Goal: Task Accomplishment & Management: Manage account settings

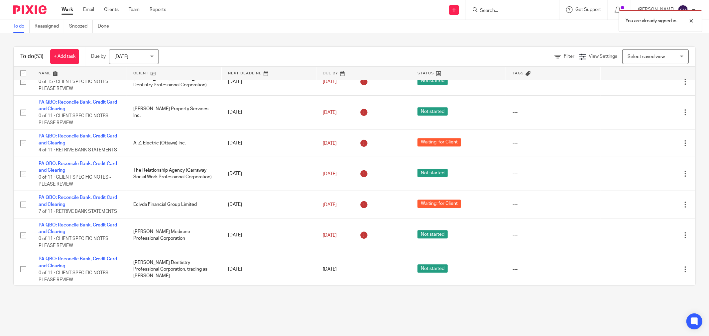
scroll to position [1488, 0]
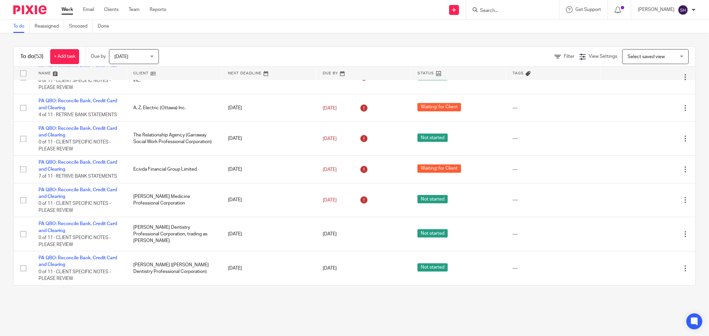
click at [175, 70] on link at bounding box center [174, 73] width 94 height 13
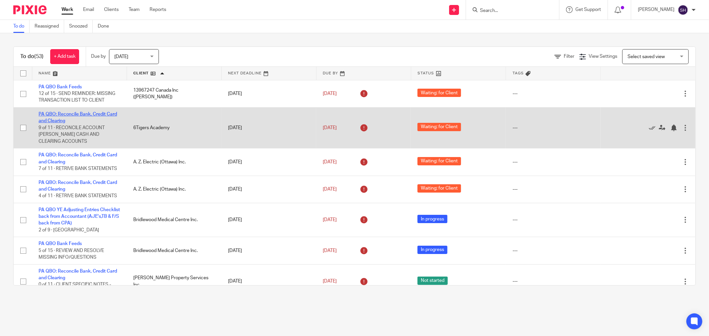
click at [88, 114] on link "PA QBO: Reconcile Bank, Credit Card and Clearing" at bounding box center [78, 117] width 78 height 11
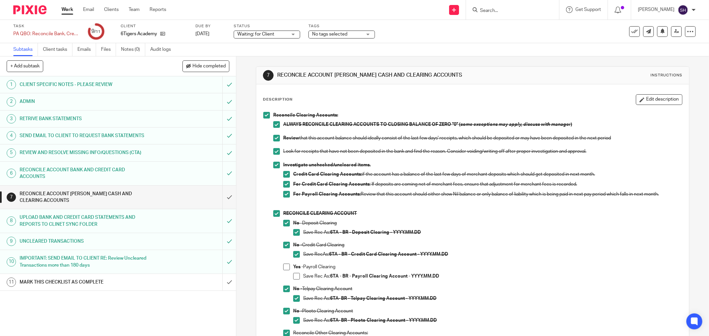
click at [68, 11] on link "Work" at bounding box center [67, 9] width 12 height 7
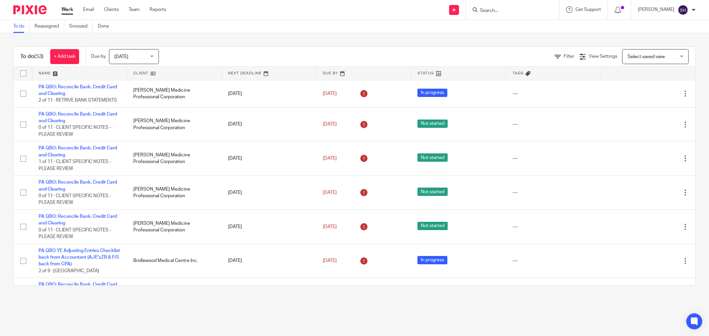
click at [179, 72] on link at bounding box center [174, 73] width 94 height 13
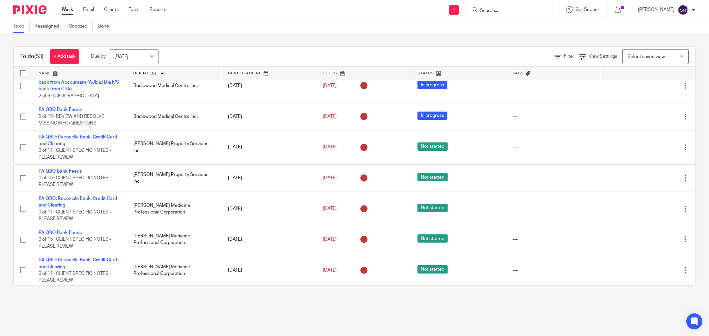
scroll to position [148, 0]
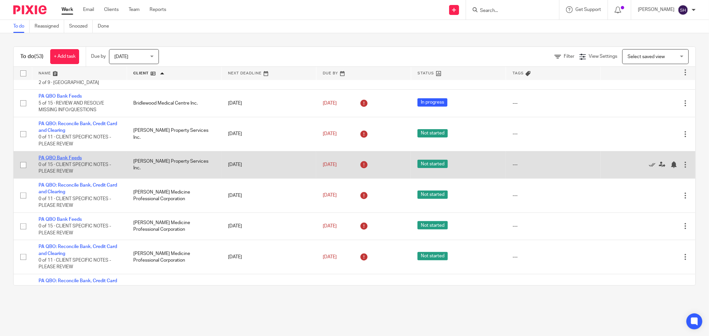
click at [55, 161] on link "PA QBO Bank Feeds" at bounding box center [60, 158] width 43 height 5
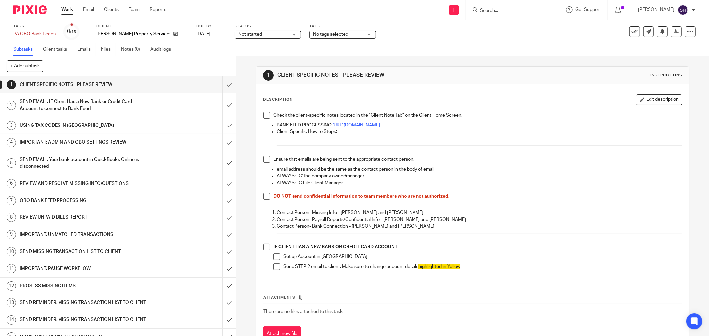
click at [255, 36] on span "Not started" at bounding box center [263, 34] width 50 height 7
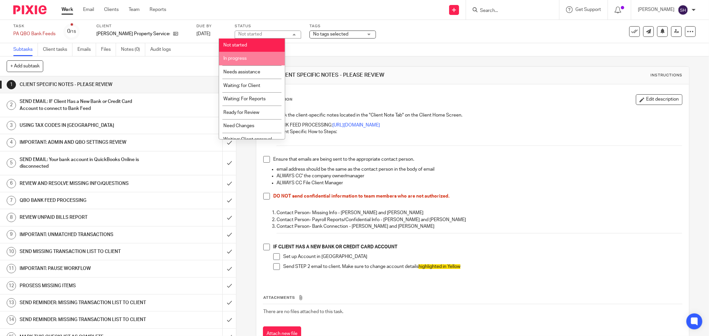
click at [248, 60] on li "In progress" at bounding box center [252, 59] width 66 height 14
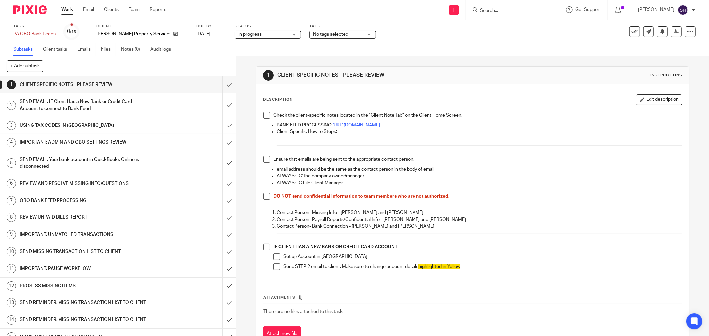
click at [266, 115] on span at bounding box center [266, 115] width 7 height 7
click at [263, 160] on span at bounding box center [266, 159] width 7 height 7
click at [263, 197] on span at bounding box center [266, 196] width 7 height 7
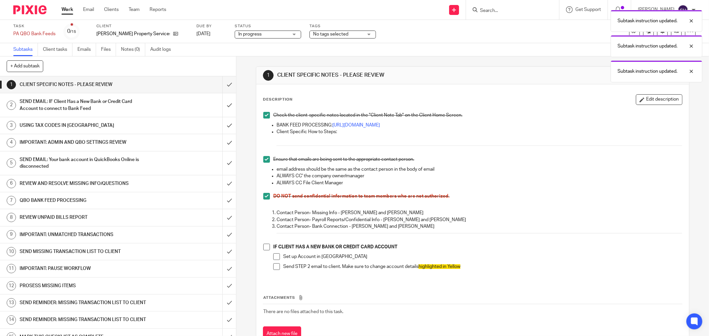
click at [266, 249] on span at bounding box center [266, 247] width 7 height 7
drag, startPoint x: 276, startPoint y: 260, endPoint x: 276, endPoint y: 267, distance: 7.3
click at [276, 260] on span at bounding box center [276, 257] width 7 height 7
click at [277, 267] on span at bounding box center [276, 267] width 7 height 7
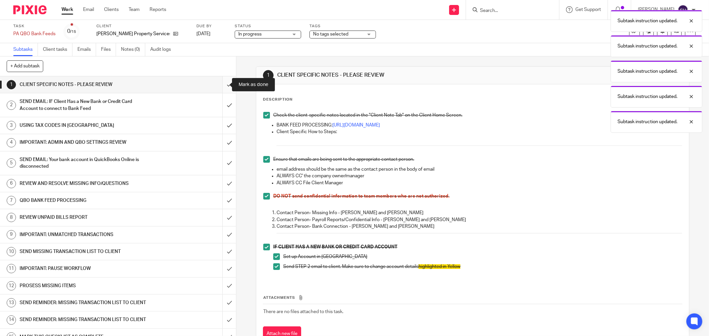
click at [225, 85] on input "submit" at bounding box center [118, 84] width 236 height 17
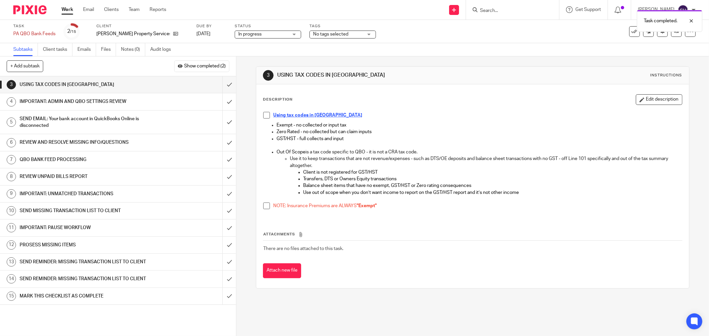
click at [264, 115] on span at bounding box center [266, 115] width 7 height 7
click at [263, 208] on span at bounding box center [266, 206] width 7 height 7
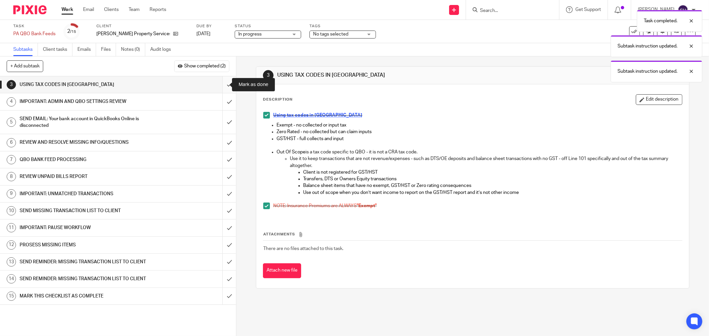
click at [224, 82] on input "submit" at bounding box center [118, 84] width 236 height 17
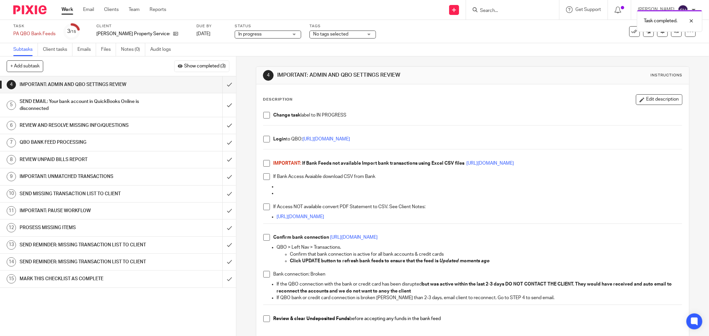
click at [265, 117] on span at bounding box center [266, 115] width 7 height 7
click at [264, 142] on span at bounding box center [266, 139] width 7 height 7
click at [263, 162] on span at bounding box center [266, 163] width 7 height 7
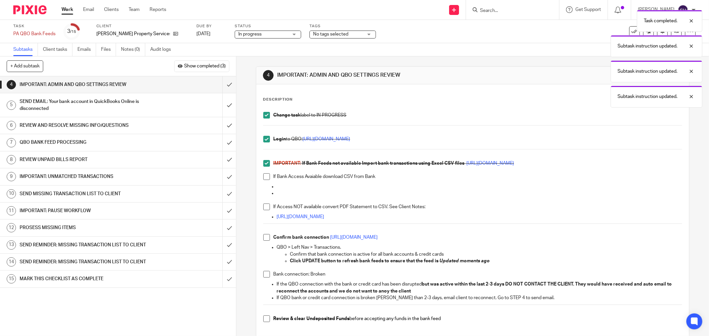
click at [264, 177] on span at bounding box center [266, 176] width 7 height 7
click at [264, 208] on span at bounding box center [266, 207] width 7 height 7
drag, startPoint x: 265, startPoint y: 238, endPoint x: 265, endPoint y: 253, distance: 14.6
click at [265, 239] on span at bounding box center [266, 237] width 7 height 7
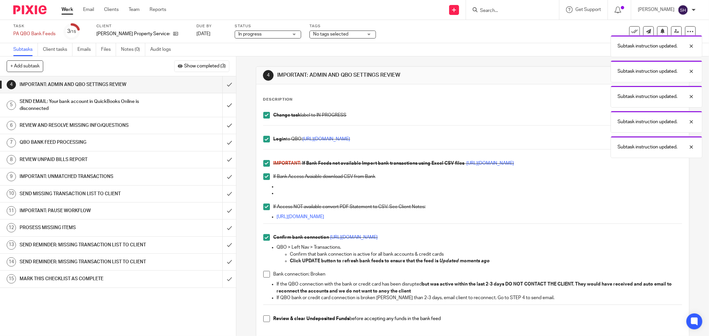
click at [264, 273] on span at bounding box center [266, 274] width 7 height 7
click at [264, 318] on span at bounding box center [266, 319] width 7 height 7
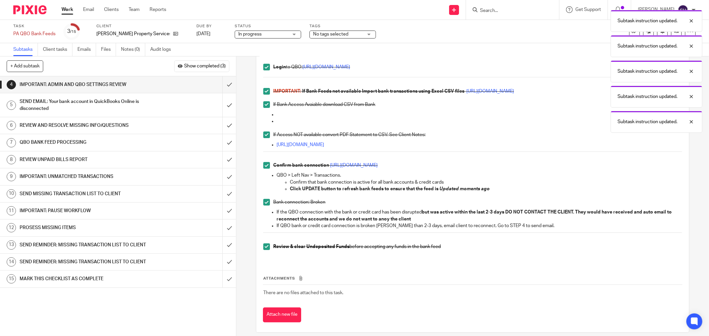
scroll to position [79, 0]
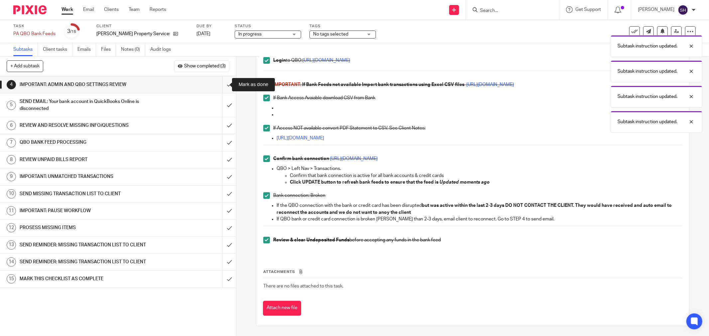
click at [224, 86] on input "submit" at bounding box center [118, 84] width 236 height 17
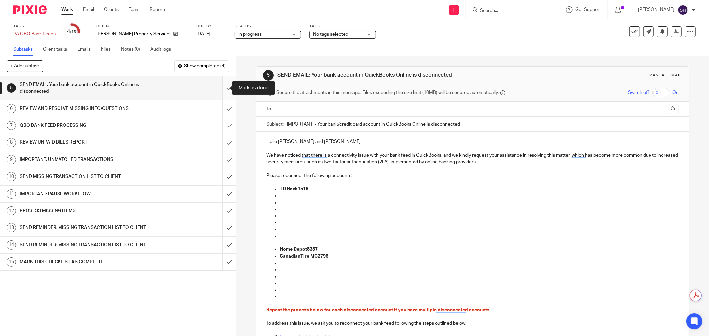
click at [227, 87] on input "submit" at bounding box center [118, 88] width 236 height 24
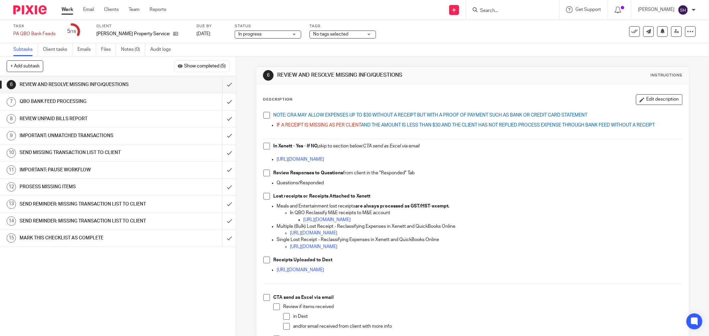
click at [264, 118] on span at bounding box center [266, 115] width 7 height 7
click at [267, 148] on span at bounding box center [266, 146] width 7 height 7
click at [265, 170] on span at bounding box center [266, 173] width 7 height 7
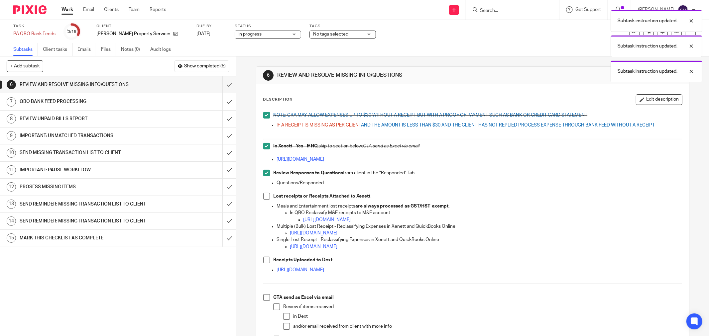
click at [263, 195] on span at bounding box center [266, 196] width 7 height 7
click at [263, 260] on span at bounding box center [266, 260] width 7 height 7
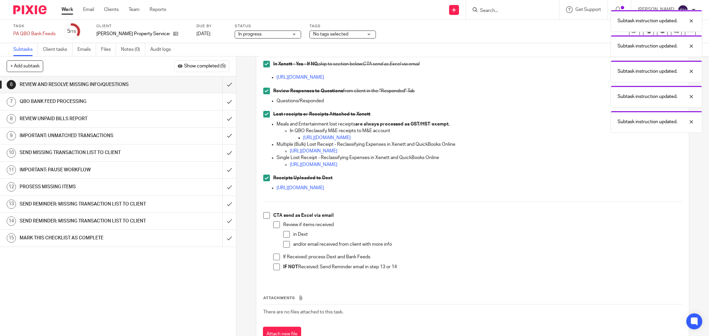
scroll to position [108, 0]
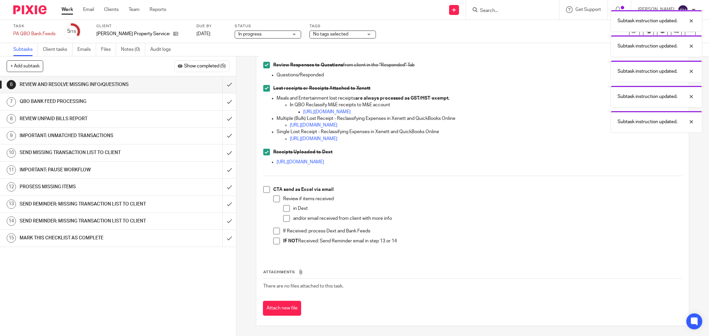
click at [264, 189] on span at bounding box center [266, 189] width 7 height 7
click at [274, 200] on span at bounding box center [276, 199] width 7 height 7
click at [287, 209] on span at bounding box center [286, 208] width 7 height 7
click at [284, 218] on span at bounding box center [286, 218] width 7 height 7
drag, startPoint x: 275, startPoint y: 230, endPoint x: 273, endPoint y: 238, distance: 8.1
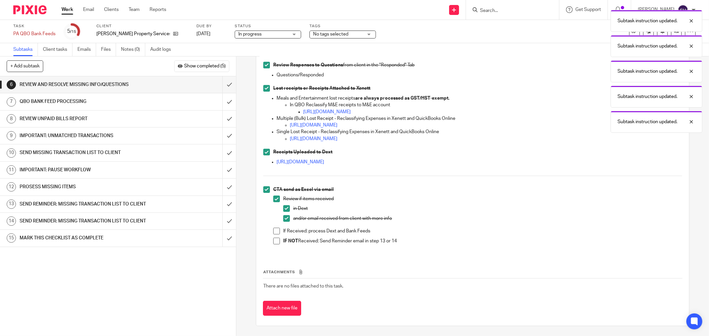
click at [275, 230] on span at bounding box center [276, 231] width 7 height 7
click at [273, 243] on span at bounding box center [276, 241] width 7 height 7
click at [223, 81] on input "submit" at bounding box center [118, 84] width 236 height 17
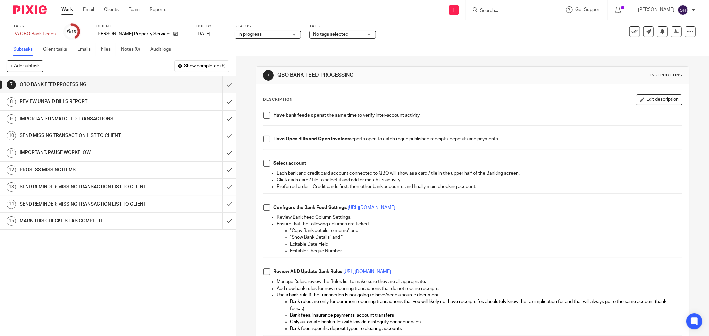
click at [268, 113] on li "Have bank feeds open at the same time to verify inter-account activity" at bounding box center [472, 117] width 419 height 10
click at [266, 117] on span at bounding box center [266, 115] width 7 height 7
click at [264, 139] on span at bounding box center [266, 139] width 7 height 7
click at [264, 163] on span at bounding box center [266, 163] width 7 height 7
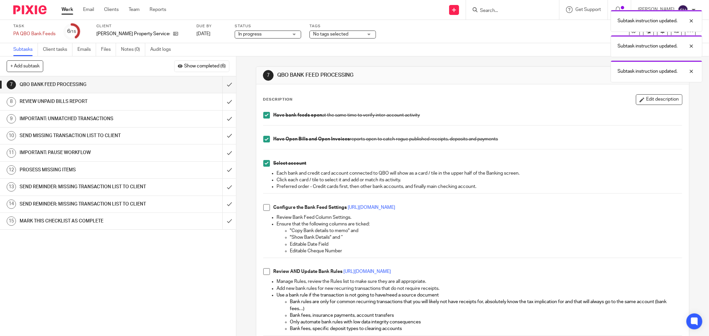
drag, startPoint x: 264, startPoint y: 205, endPoint x: 265, endPoint y: 218, distance: 13.0
click at [264, 205] on span at bounding box center [266, 207] width 7 height 7
click at [265, 271] on span at bounding box center [266, 272] width 7 height 7
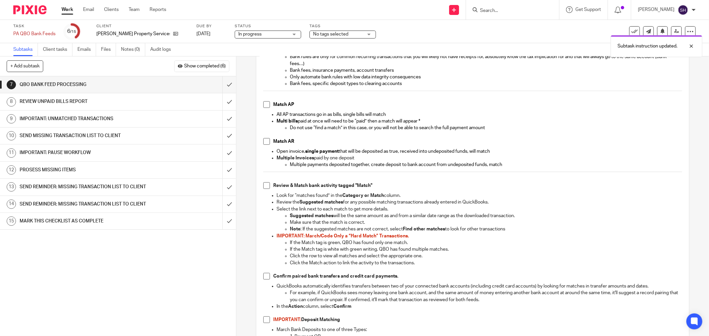
scroll to position [258, 0]
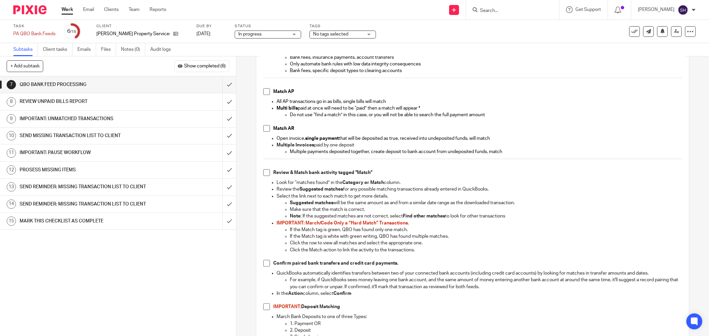
click at [263, 89] on span at bounding box center [266, 91] width 7 height 7
click at [264, 128] on span at bounding box center [266, 128] width 7 height 7
click at [265, 171] on span at bounding box center [266, 172] width 7 height 7
click at [268, 261] on li "Confirm paired bank transfers and credit card payments." at bounding box center [472, 265] width 419 height 10
click at [265, 263] on span at bounding box center [266, 263] width 7 height 7
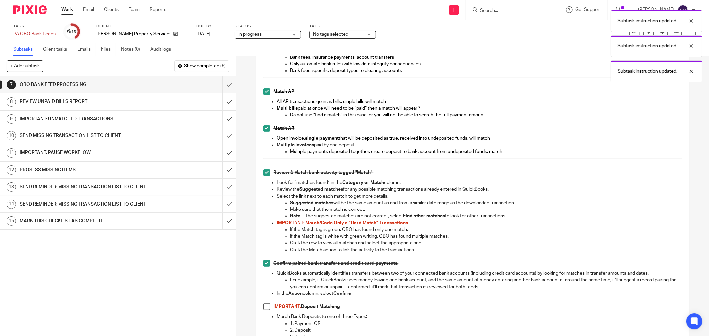
drag, startPoint x: 264, startPoint y: 306, endPoint x: 275, endPoint y: 276, distance: 32.5
click at [264, 306] on span at bounding box center [266, 307] width 7 height 7
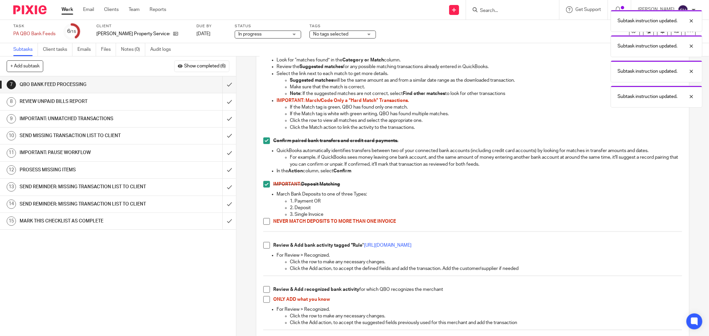
scroll to position [443, 0]
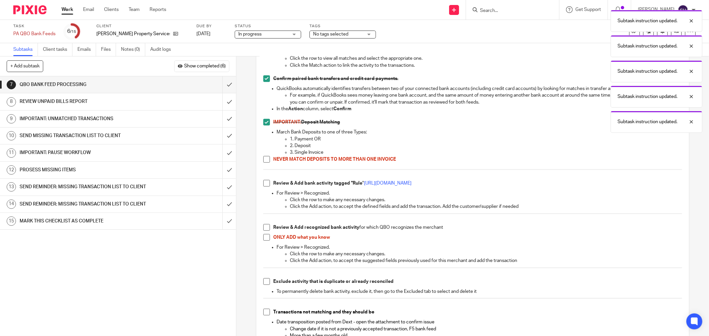
click at [263, 161] on span at bounding box center [266, 159] width 7 height 7
click at [264, 182] on span at bounding box center [266, 183] width 7 height 7
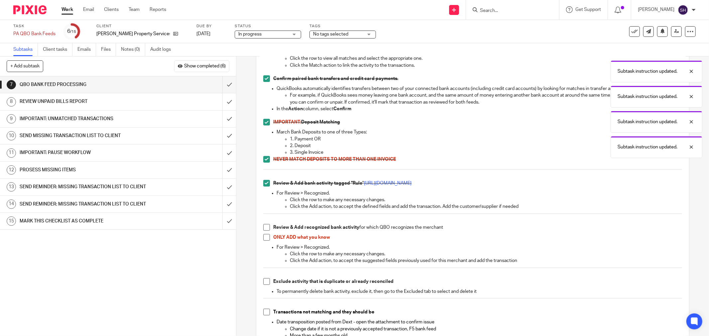
click at [270, 228] on li "Review & Add recognized bank activity for which QBO recognizes the merchant" at bounding box center [472, 229] width 419 height 10
click at [266, 228] on span at bounding box center [266, 227] width 7 height 7
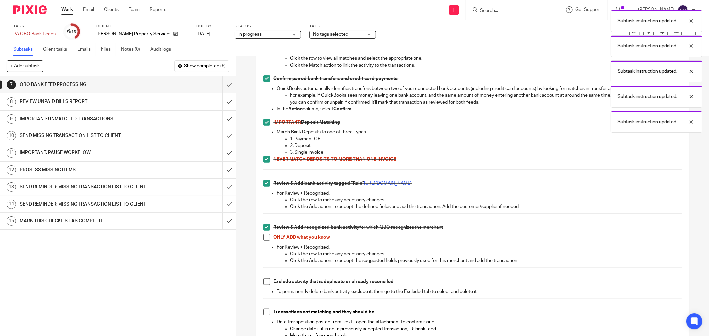
click at [266, 239] on span at bounding box center [266, 237] width 7 height 7
click at [267, 283] on span at bounding box center [266, 281] width 7 height 7
drag, startPoint x: 263, startPoint y: 314, endPoint x: 271, endPoint y: 300, distance: 15.5
click at [263, 314] on span at bounding box center [266, 312] width 7 height 7
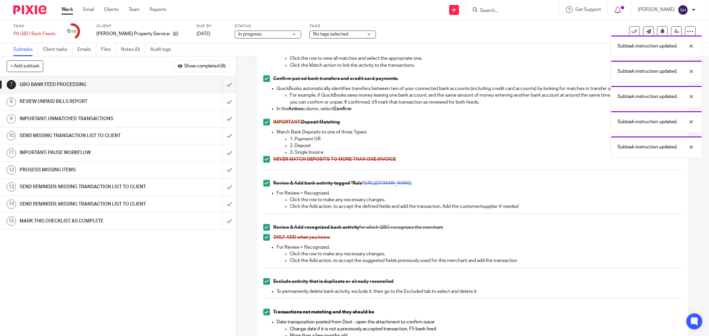
scroll to position [577, 0]
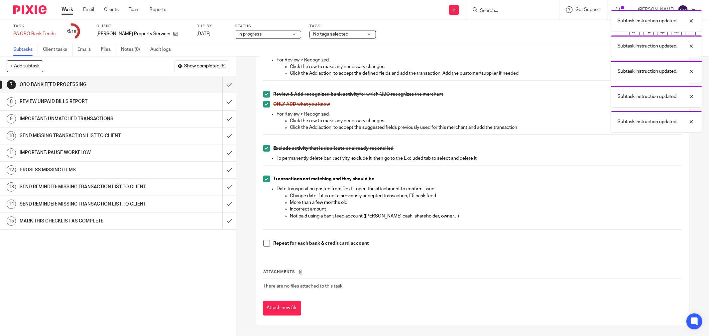
click at [263, 242] on span at bounding box center [266, 243] width 7 height 7
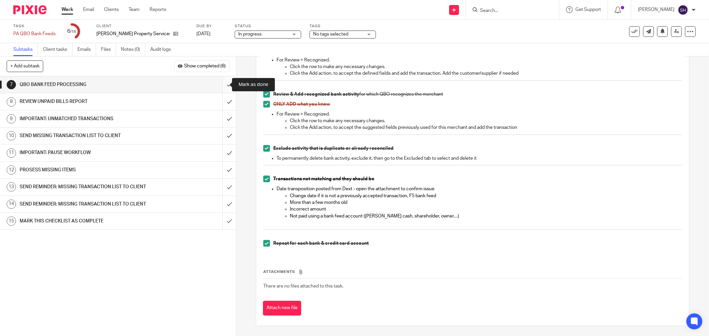
click at [221, 82] on input "submit" at bounding box center [118, 84] width 236 height 17
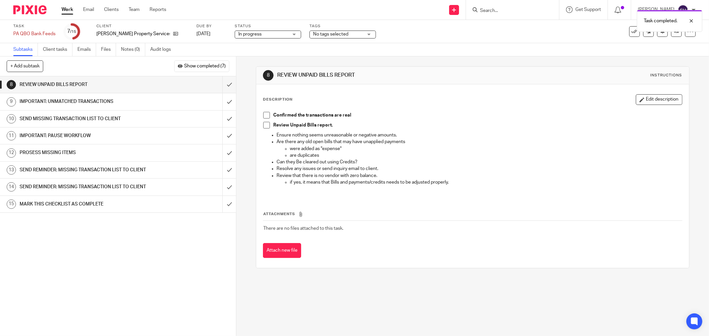
click at [266, 115] on span at bounding box center [266, 115] width 7 height 7
click at [265, 124] on span at bounding box center [266, 125] width 7 height 7
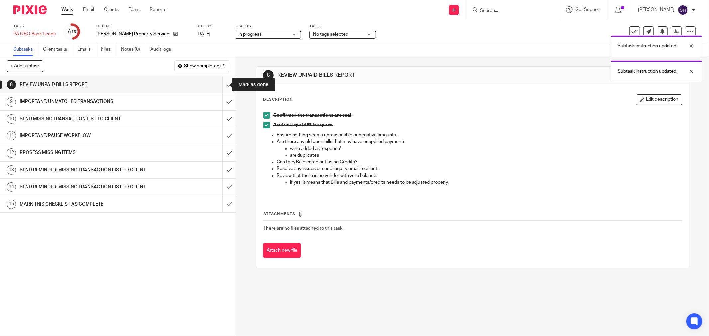
click at [224, 86] on input "submit" at bounding box center [118, 84] width 236 height 17
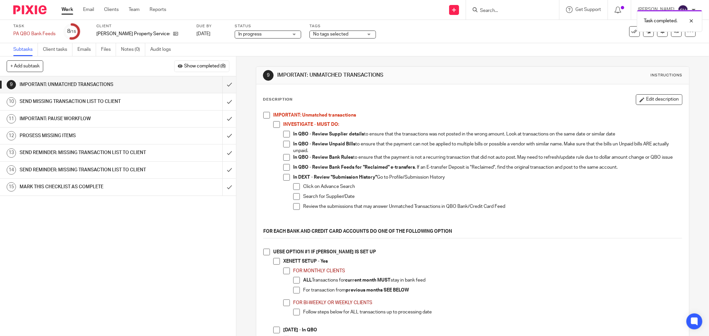
click at [267, 116] on span at bounding box center [266, 115] width 7 height 7
click at [275, 123] on span at bounding box center [276, 124] width 7 height 7
click at [285, 137] on span at bounding box center [286, 134] width 7 height 7
click at [284, 147] on span at bounding box center [286, 144] width 7 height 7
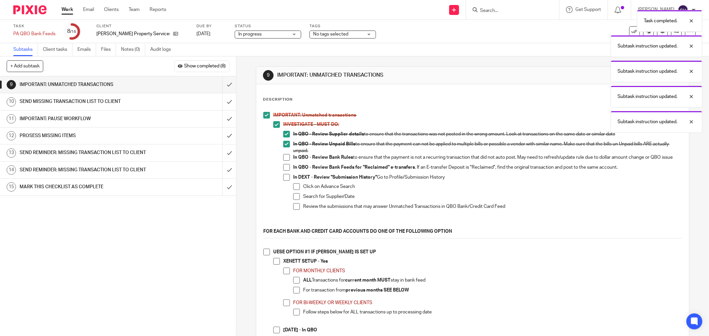
click at [283, 158] on span at bounding box center [286, 157] width 7 height 7
click at [286, 174] on li "In QBO - Review Bank Feeds for "Reclaimed" e-transfers . If an E-transfer Depos…" at bounding box center [482, 169] width 399 height 10
click at [285, 171] on span at bounding box center [286, 167] width 7 height 7
click at [283, 181] on span at bounding box center [286, 177] width 7 height 7
click at [293, 193] on li "Click on Advance Search" at bounding box center [487, 188] width 389 height 10
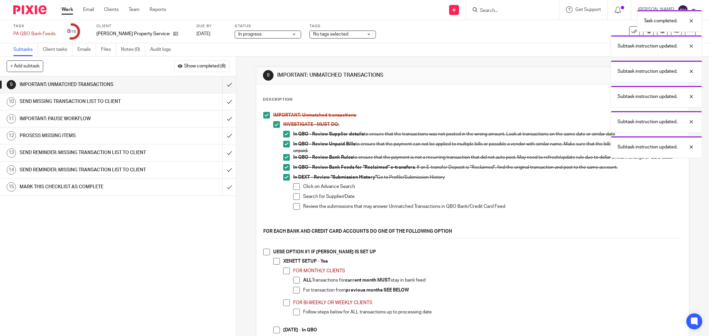
click at [294, 189] on span at bounding box center [296, 186] width 7 height 7
click at [294, 198] on span at bounding box center [296, 196] width 7 height 7
click at [293, 209] on span at bounding box center [296, 206] width 7 height 7
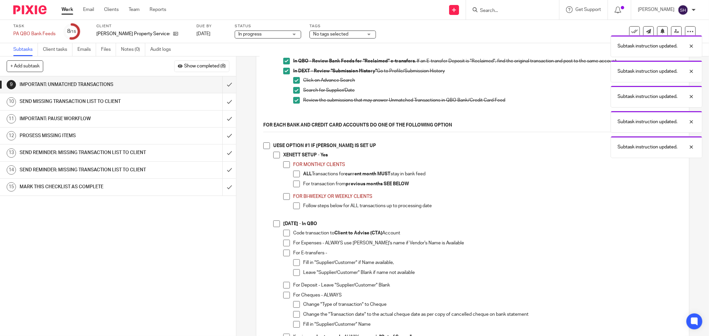
scroll to position [111, 0]
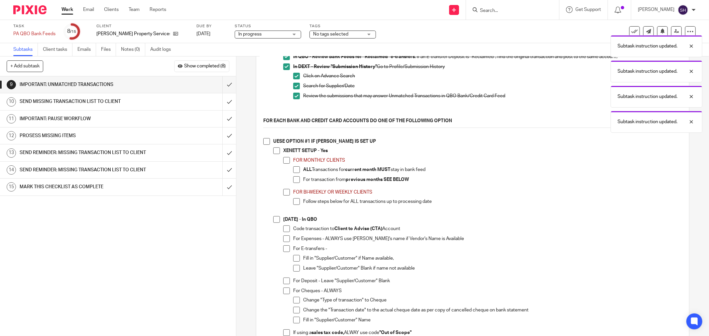
click at [264, 145] on span at bounding box center [266, 141] width 7 height 7
click at [273, 154] on span at bounding box center [276, 151] width 7 height 7
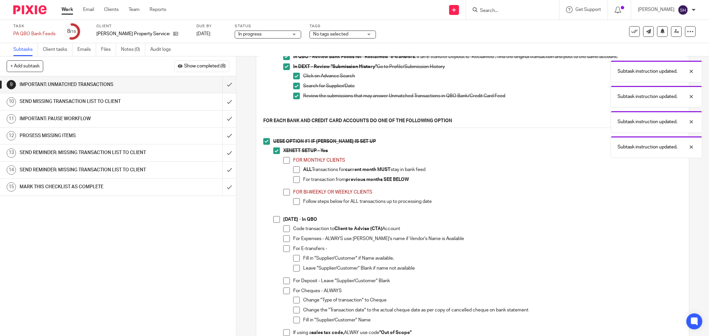
click at [286, 164] on span at bounding box center [286, 160] width 7 height 7
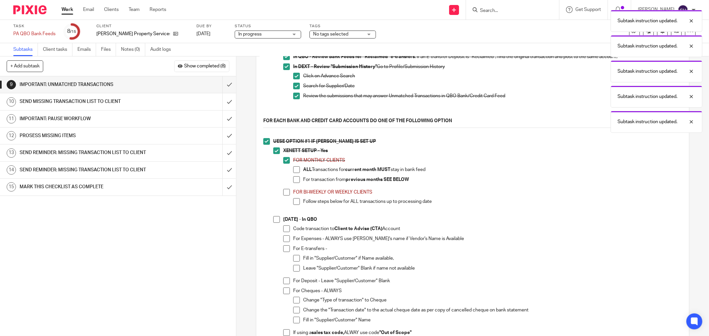
click at [293, 173] on span at bounding box center [296, 169] width 7 height 7
click at [293, 182] on span at bounding box center [296, 179] width 7 height 7
click at [285, 196] on span at bounding box center [286, 192] width 7 height 7
click at [296, 204] on span at bounding box center [296, 201] width 7 height 7
click at [273, 223] on span at bounding box center [276, 219] width 7 height 7
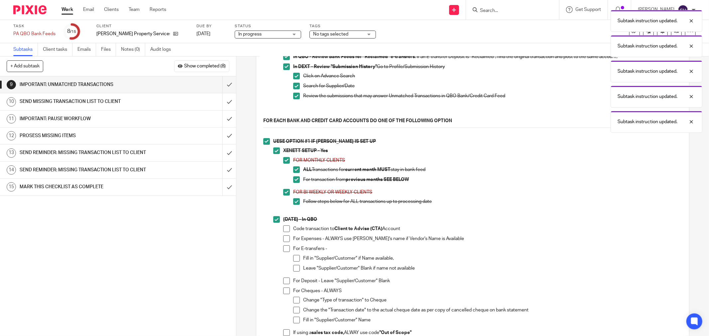
click at [283, 230] on span at bounding box center [286, 229] width 7 height 7
click at [283, 241] on span at bounding box center [286, 239] width 7 height 7
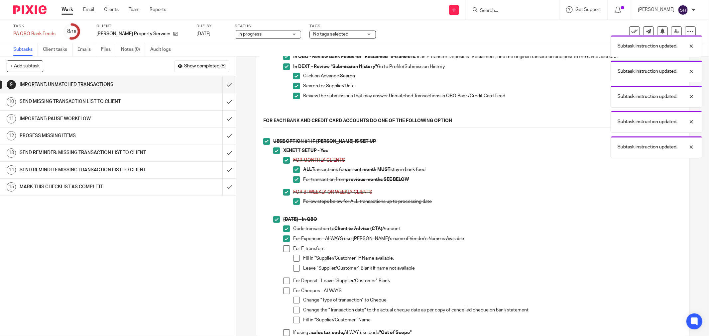
click at [283, 249] on span at bounding box center [286, 249] width 7 height 7
click at [293, 261] on span at bounding box center [296, 258] width 7 height 7
click at [293, 270] on span at bounding box center [296, 268] width 7 height 7
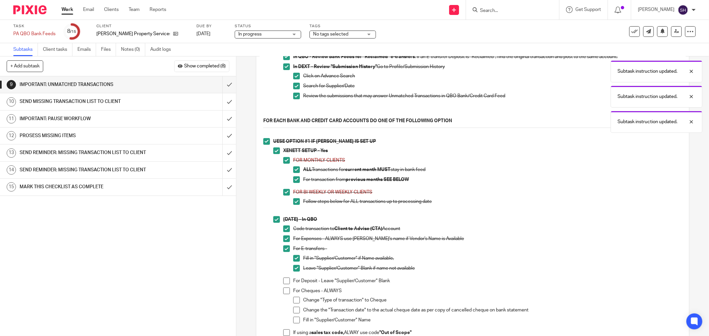
click at [283, 284] on span at bounding box center [286, 281] width 7 height 7
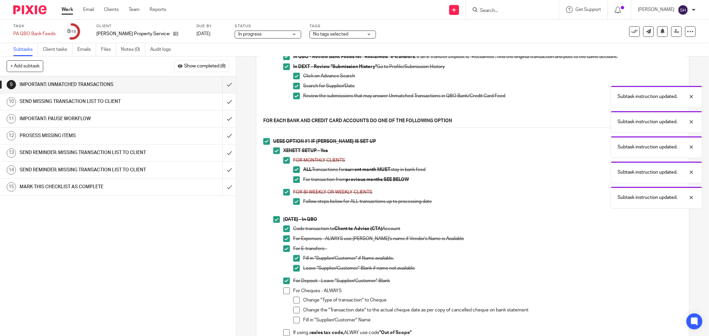
click at [283, 293] on span at bounding box center [286, 291] width 7 height 7
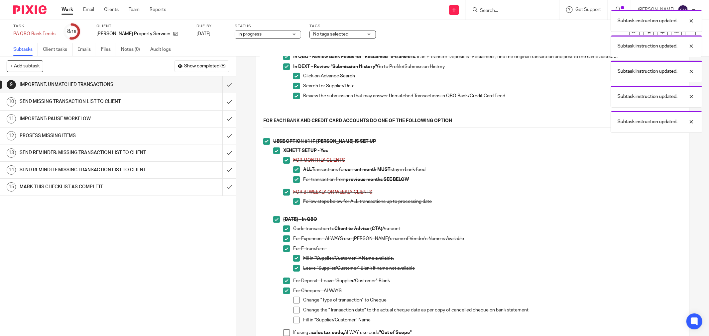
click at [296, 304] on span at bounding box center [296, 300] width 7 height 7
drag, startPoint x: 296, startPoint y: 310, endPoint x: 296, endPoint y: 317, distance: 7.0
click at [296, 310] on ul "Change "Type of transaction" to Cheque Change the "Transaction date" to the act…" at bounding box center [487, 312] width 389 height 30
click at [296, 314] on span at bounding box center [296, 310] width 7 height 7
click at [294, 323] on span at bounding box center [296, 320] width 7 height 7
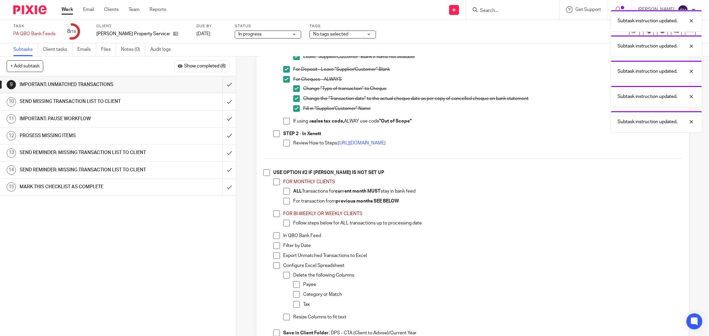
scroll to position [332, 0]
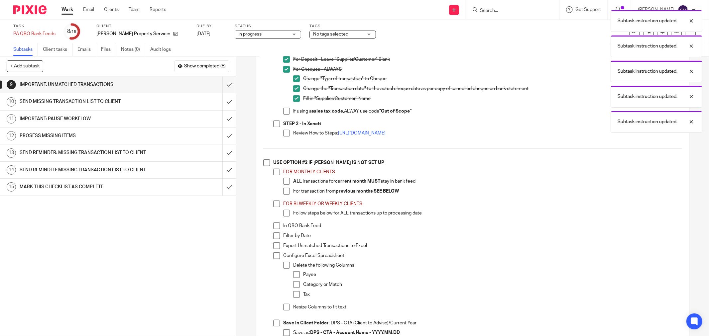
click at [287, 115] on span at bounding box center [286, 111] width 7 height 7
click at [276, 127] on span at bounding box center [276, 124] width 7 height 7
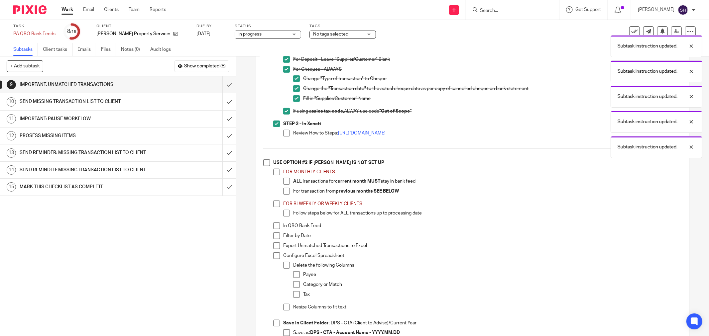
click at [283, 136] on span at bounding box center [286, 133] width 7 height 7
click at [266, 165] on span at bounding box center [266, 163] width 7 height 7
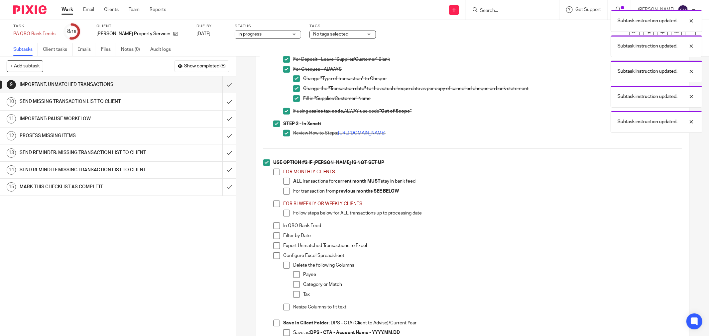
click at [273, 175] on span at bounding box center [276, 172] width 7 height 7
click at [283, 185] on span at bounding box center [286, 181] width 7 height 7
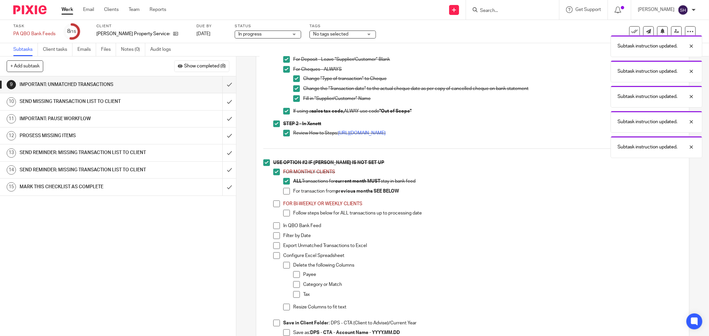
click at [283, 194] on span at bounding box center [286, 191] width 7 height 7
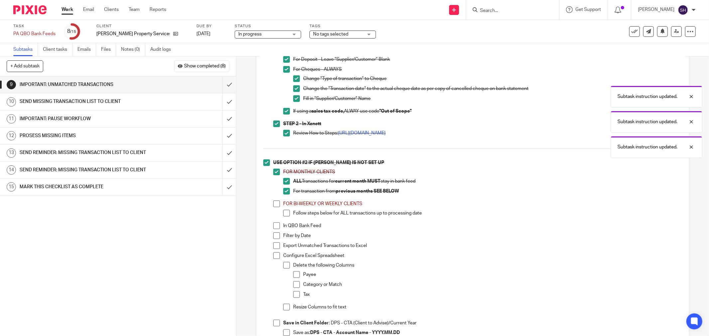
click at [274, 207] on span at bounding box center [276, 204] width 7 height 7
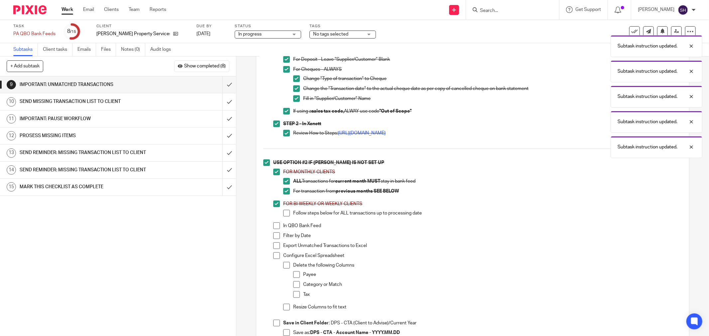
click at [283, 217] on span at bounding box center [286, 213] width 7 height 7
click at [273, 229] on span at bounding box center [276, 226] width 7 height 7
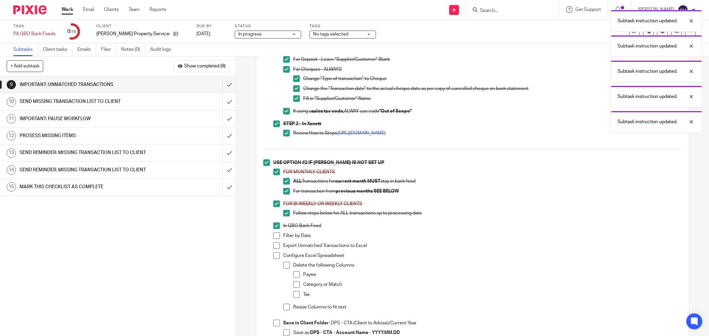
click at [271, 241] on li "USE OPTION #2 IF XENETT IS NOT SET UP FOR MONTHLY CLIENTS ALL Transactions for …" at bounding box center [472, 268] width 419 height 217
click at [273, 239] on span at bounding box center [276, 236] width 7 height 7
click at [273, 248] on span at bounding box center [276, 246] width 7 height 7
click at [273, 258] on span at bounding box center [276, 256] width 7 height 7
click at [284, 268] on span at bounding box center [286, 265] width 7 height 7
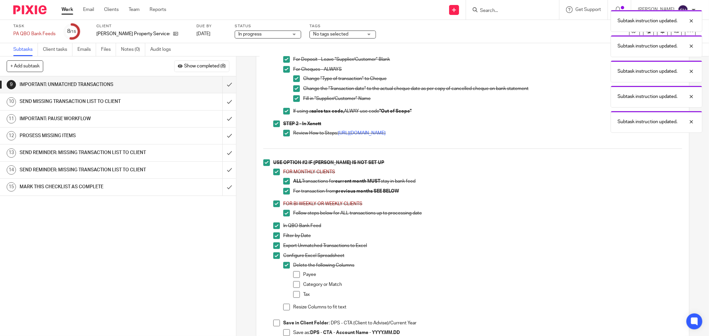
click at [293, 278] on span at bounding box center [296, 274] width 7 height 7
click at [294, 288] on span at bounding box center [296, 284] width 7 height 7
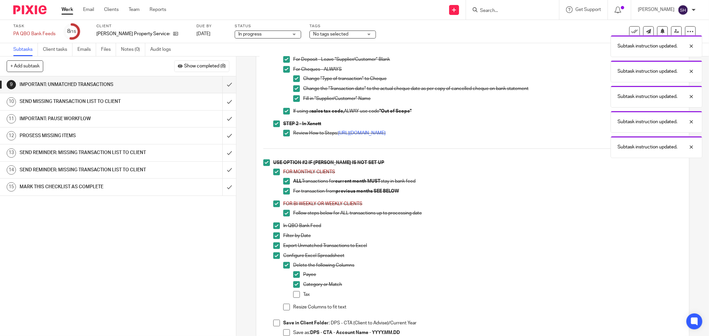
drag, startPoint x: 296, startPoint y: 296, endPoint x: 288, endPoint y: 308, distance: 14.6
click at [296, 297] on span at bounding box center [296, 294] width 7 height 7
click at [283, 311] on span at bounding box center [286, 307] width 7 height 7
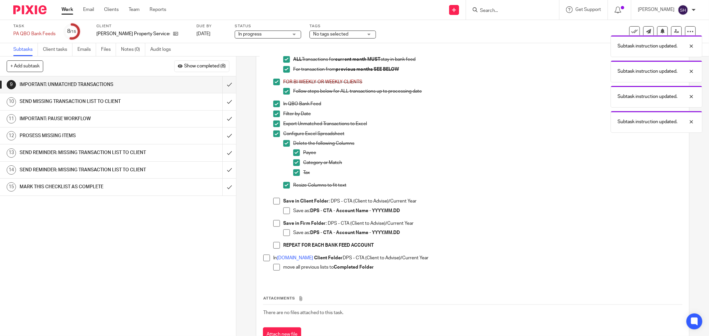
scroll to position [480, 0]
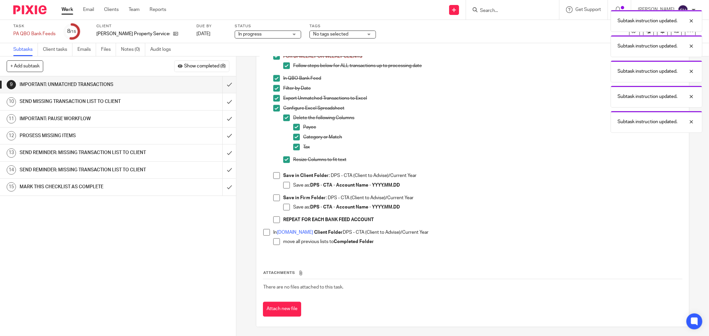
click at [277, 178] on span at bounding box center [276, 175] width 7 height 7
click at [283, 184] on div "Save in Client Folder : DPS - CTA (Client to Advise)/Current Year Save as: DPS …" at bounding box center [482, 183] width 399 height 22
click at [283, 187] on span at bounding box center [286, 185] width 7 height 7
click at [277, 200] on span at bounding box center [276, 198] width 7 height 7
click at [286, 211] on span at bounding box center [286, 207] width 7 height 7
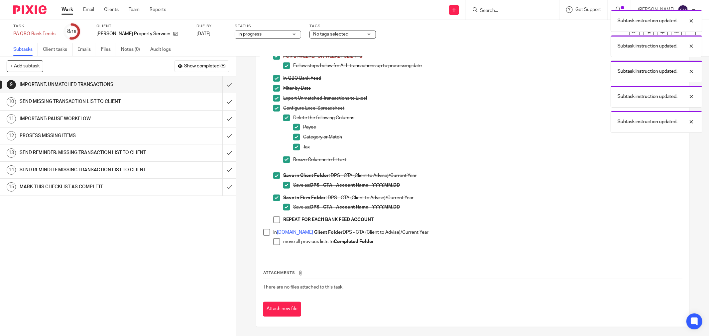
click at [274, 223] on span at bounding box center [276, 220] width 7 height 7
click at [263, 236] on span at bounding box center [266, 232] width 7 height 7
click at [278, 245] on li "move all previous lists to Completed Folder" at bounding box center [477, 244] width 409 height 10
click at [273, 245] on span at bounding box center [276, 242] width 7 height 7
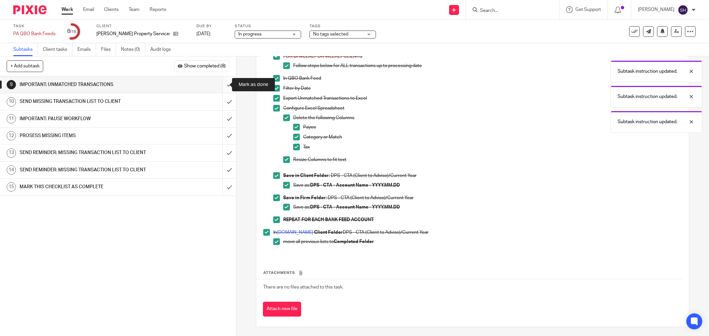
click at [220, 87] on input "submit" at bounding box center [118, 84] width 236 height 17
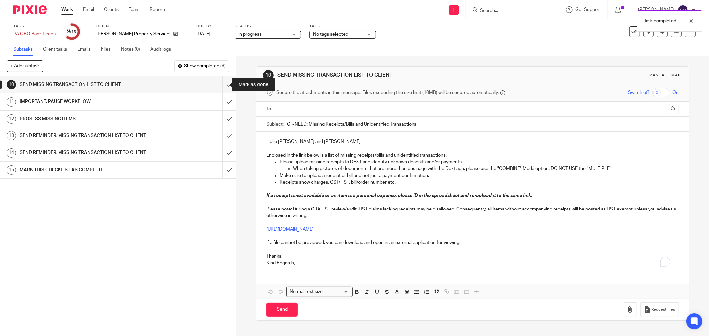
click at [220, 87] on input "submit" at bounding box center [118, 84] width 236 height 17
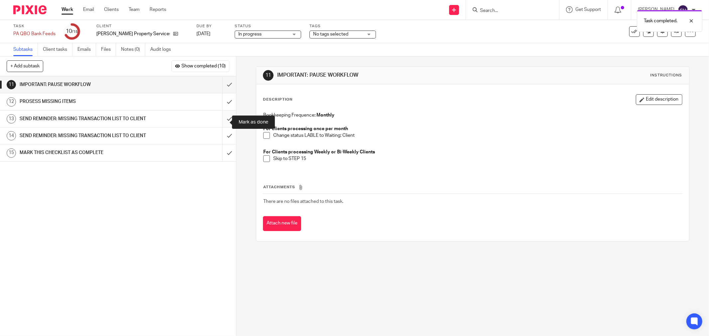
click at [221, 123] on input "submit" at bounding box center [118, 119] width 236 height 17
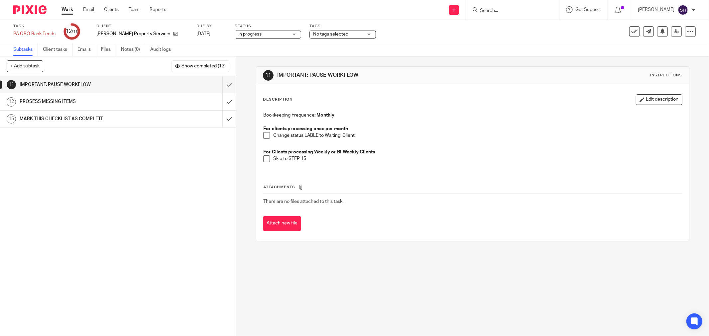
drag, startPoint x: 264, startPoint y: 135, endPoint x: 263, endPoint y: 153, distance: 18.3
click at [264, 135] on span at bounding box center [266, 135] width 7 height 7
click at [263, 159] on span at bounding box center [266, 159] width 7 height 7
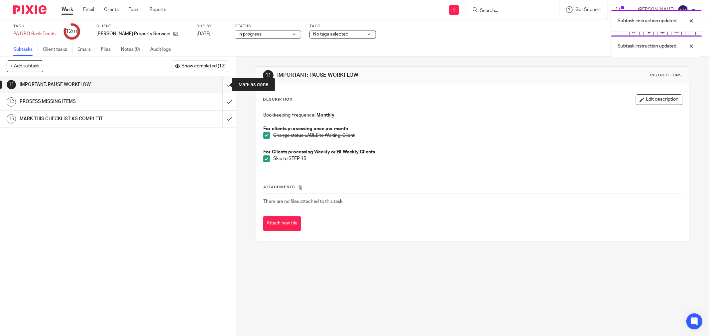
click at [225, 85] on input "submit" at bounding box center [118, 84] width 236 height 17
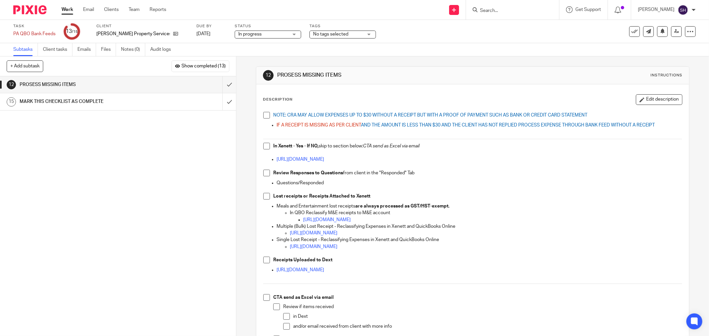
click at [263, 115] on span at bounding box center [266, 115] width 7 height 7
click at [267, 147] on span at bounding box center [266, 146] width 7 height 7
click at [261, 174] on div "NOTE: CRA MAY ALLOW EXPENSES UP TO $30 WITHOUT A RECEIPT BUT WITH A PROOF OF PA…" at bounding box center [472, 238] width 425 height 258
click at [263, 173] on span at bounding box center [266, 173] width 7 height 7
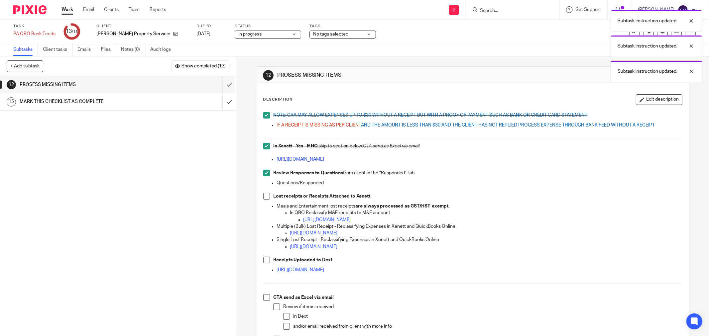
click at [264, 195] on span at bounding box center [266, 196] width 7 height 7
click at [266, 262] on span at bounding box center [266, 260] width 7 height 7
click at [263, 297] on span at bounding box center [266, 297] width 7 height 7
drag, startPoint x: 273, startPoint y: 307, endPoint x: 277, endPoint y: 310, distance: 4.9
click at [273, 307] on span at bounding box center [276, 307] width 7 height 7
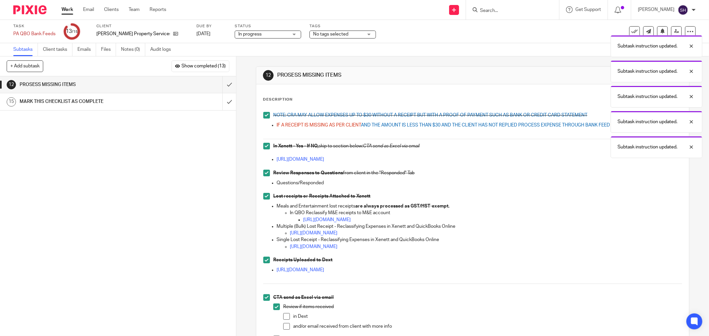
click at [284, 316] on span at bounding box center [286, 316] width 7 height 7
drag, startPoint x: 283, startPoint y: 328, endPoint x: 288, endPoint y: 317, distance: 11.6
click at [283, 327] on span at bounding box center [286, 326] width 7 height 7
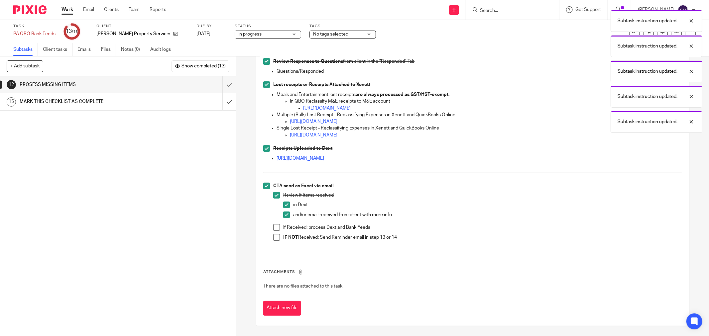
click at [277, 227] on span at bounding box center [276, 227] width 7 height 7
click at [277, 235] on span at bounding box center [276, 237] width 7 height 7
click at [225, 86] on input "submit" at bounding box center [118, 84] width 236 height 17
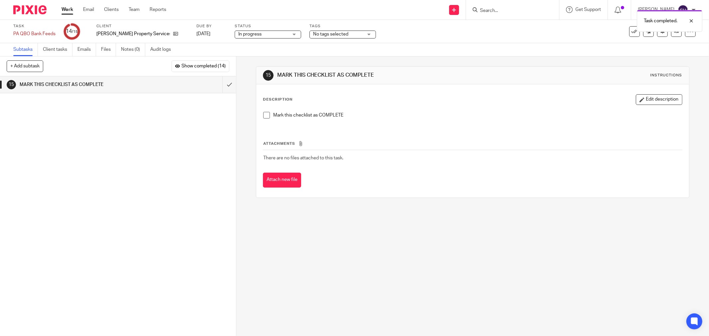
click at [265, 117] on span at bounding box center [266, 115] width 7 height 7
click at [221, 83] on input "submit" at bounding box center [118, 84] width 236 height 17
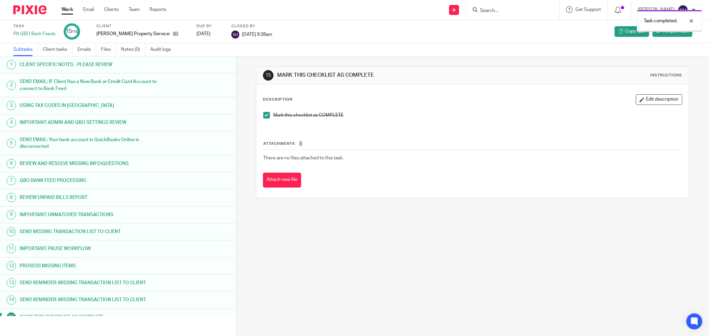
click at [71, 9] on link "Work" at bounding box center [67, 9] width 12 height 7
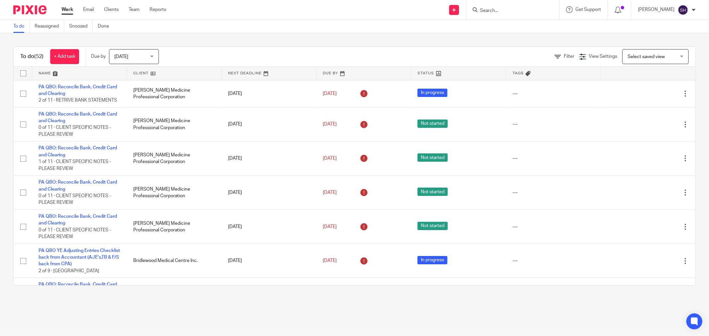
click at [185, 71] on link at bounding box center [174, 73] width 94 height 13
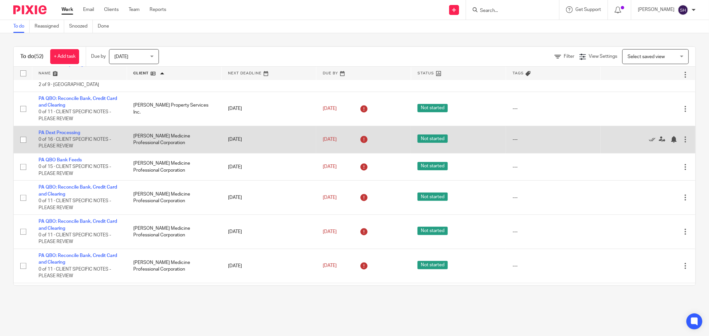
scroll to position [184, 0]
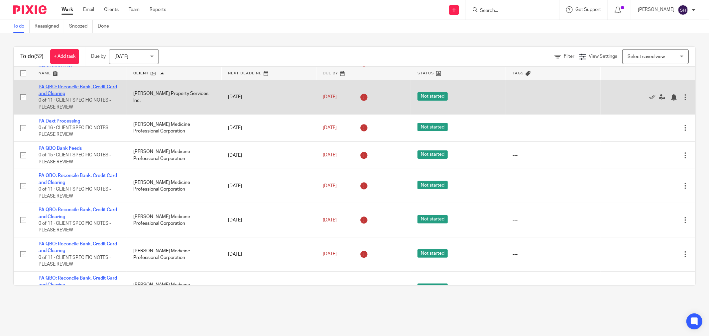
click at [81, 96] on link "PA QBO: Reconcile Bank, Credit Card and Clearing" at bounding box center [78, 90] width 78 height 11
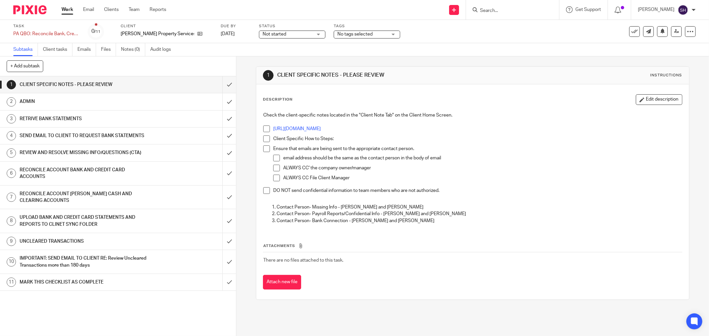
click at [264, 130] on span at bounding box center [266, 129] width 7 height 7
click at [264, 139] on span at bounding box center [266, 139] width 7 height 7
click at [264, 150] on span at bounding box center [266, 149] width 7 height 7
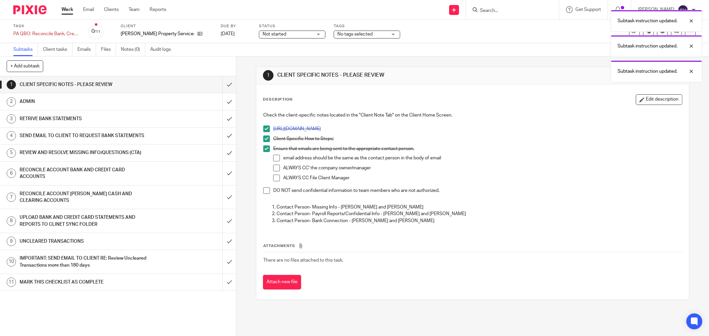
click at [277, 158] on span at bounding box center [276, 158] width 7 height 7
drag, startPoint x: 276, startPoint y: 164, endPoint x: 274, endPoint y: 170, distance: 6.0
click at [276, 165] on ul "email address should be the same as the contact person in the body of email ALW…" at bounding box center [477, 170] width 409 height 30
click at [274, 170] on span at bounding box center [276, 168] width 7 height 7
drag, startPoint x: 273, startPoint y: 175, endPoint x: 270, endPoint y: 182, distance: 7.6
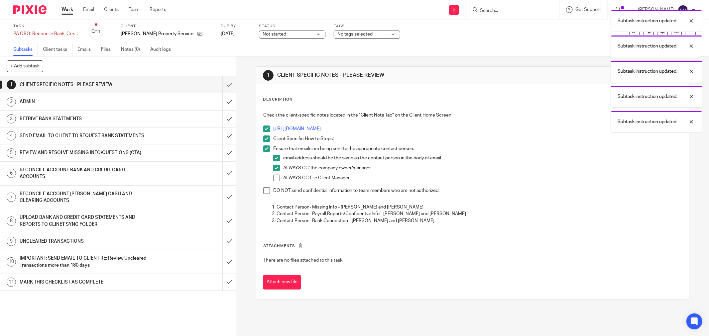
click at [273, 175] on span at bounding box center [276, 178] width 7 height 7
click at [266, 187] on li "Ensure that emails are being sent to the appropriate contact person. email addr…" at bounding box center [472, 167] width 419 height 42
drag, startPoint x: 266, startPoint y: 187, endPoint x: 263, endPoint y: 175, distance: 13.1
click at [267, 176] on ul "Ensure that emails are being sent to the appropriate contact person. email addr…" at bounding box center [472, 172] width 419 height 52
click at [264, 192] on span at bounding box center [266, 190] width 7 height 7
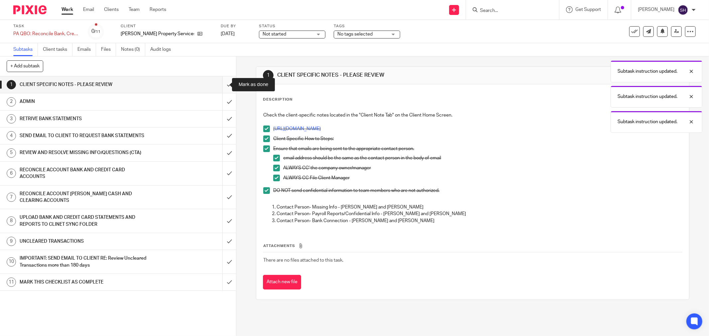
click at [218, 90] on input "submit" at bounding box center [118, 84] width 236 height 17
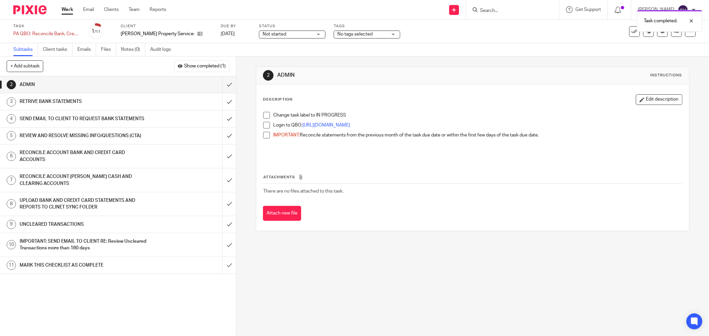
click at [263, 114] on span at bounding box center [266, 115] width 7 height 7
click at [263, 125] on span at bounding box center [266, 125] width 7 height 7
click at [266, 137] on span at bounding box center [266, 135] width 7 height 7
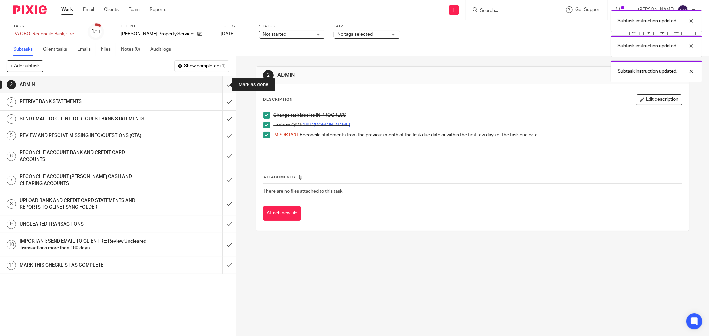
drag, startPoint x: 220, startPoint y: 84, endPoint x: 224, endPoint y: 80, distance: 5.4
click at [220, 84] on input "submit" at bounding box center [118, 84] width 236 height 17
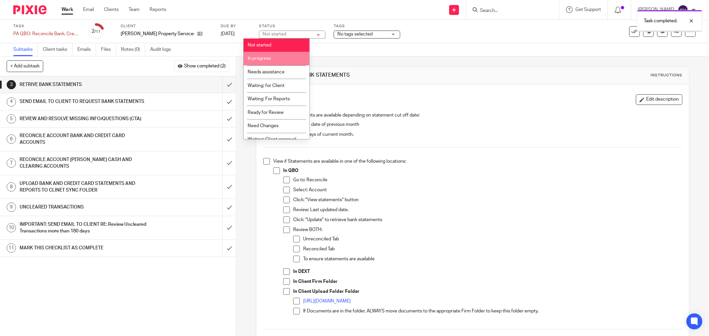
click at [283, 60] on li "In progress" at bounding box center [277, 59] width 66 height 14
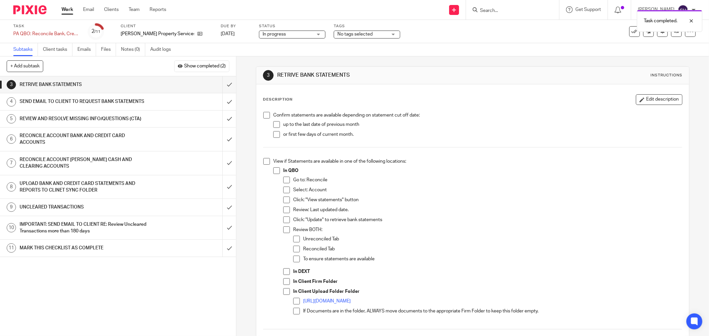
click at [266, 117] on span at bounding box center [266, 115] width 7 height 7
drag, startPoint x: 273, startPoint y: 122, endPoint x: 273, endPoint y: 130, distance: 7.3
click at [273, 123] on span at bounding box center [276, 124] width 7 height 7
click at [273, 130] on li "up to the last date of previous month" at bounding box center [477, 126] width 409 height 10
click at [273, 137] on span at bounding box center [276, 134] width 7 height 7
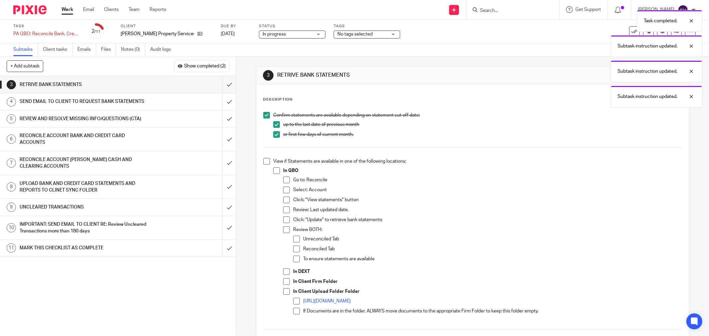
drag, startPoint x: 267, startPoint y: 160, endPoint x: 272, endPoint y: 166, distance: 8.5
click at [268, 161] on span at bounding box center [266, 161] width 7 height 7
drag, startPoint x: 274, startPoint y: 172, endPoint x: 280, endPoint y: 175, distance: 6.7
click at [275, 172] on span at bounding box center [276, 170] width 7 height 7
click at [284, 179] on span at bounding box center [286, 180] width 7 height 7
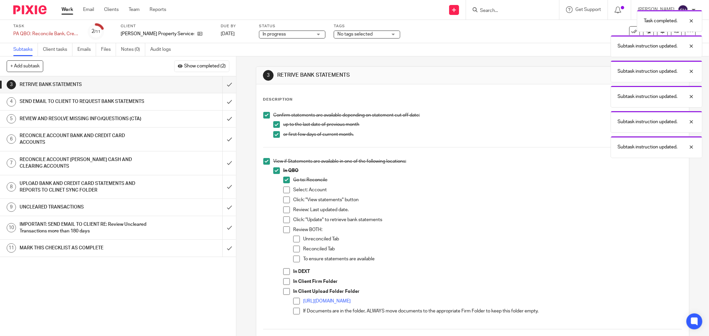
drag, startPoint x: 287, startPoint y: 191, endPoint x: 286, endPoint y: 199, distance: 8.0
click at [287, 191] on span at bounding box center [286, 190] width 7 height 7
click at [285, 202] on span at bounding box center [286, 200] width 7 height 7
click at [285, 208] on span at bounding box center [286, 210] width 7 height 7
click at [286, 220] on span at bounding box center [286, 220] width 7 height 7
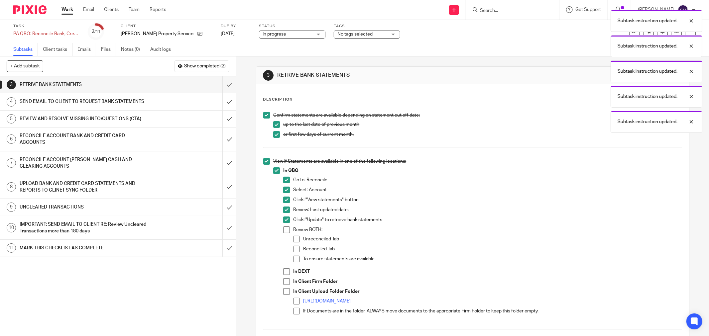
click at [284, 229] on span at bounding box center [286, 230] width 7 height 7
click at [295, 238] on span at bounding box center [296, 239] width 7 height 7
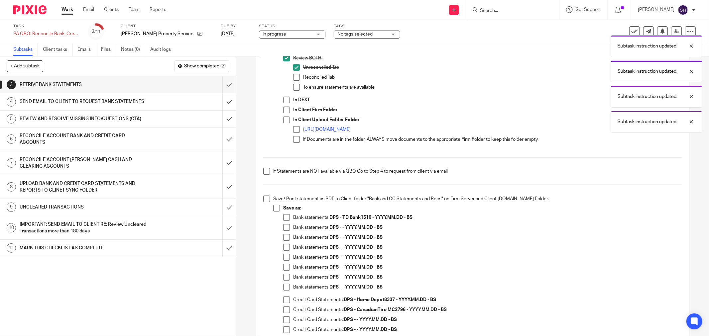
scroll to position [184, 0]
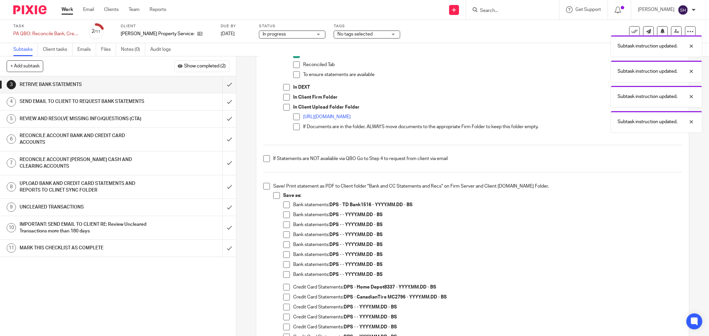
click at [294, 67] on span at bounding box center [296, 64] width 7 height 7
click at [293, 75] on span at bounding box center [296, 74] width 7 height 7
drag, startPoint x: 285, startPoint y: 86, endPoint x: 284, endPoint y: 93, distance: 7.8
click at [285, 86] on span at bounding box center [286, 87] width 7 height 7
click at [283, 94] on span at bounding box center [286, 97] width 7 height 7
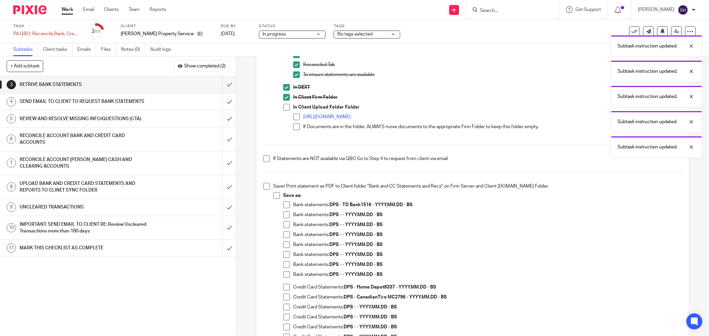
drag, startPoint x: 282, startPoint y: 107, endPoint x: 295, endPoint y: 113, distance: 14.9
click at [283, 107] on span at bounding box center [286, 107] width 7 height 7
click at [295, 125] on span at bounding box center [296, 127] width 7 height 7
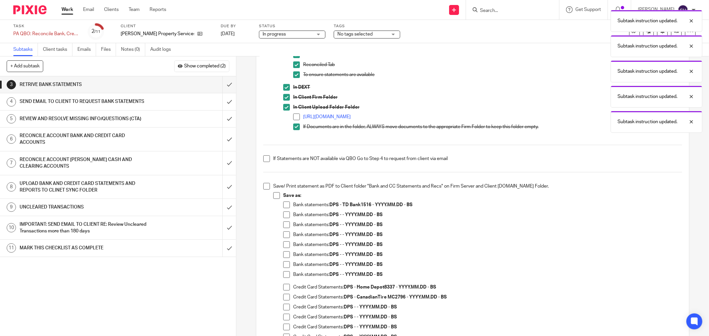
click at [294, 115] on span at bounding box center [296, 117] width 7 height 7
drag, startPoint x: 262, startPoint y: 159, endPoint x: 261, endPoint y: 169, distance: 11.0
click at [263, 158] on span at bounding box center [266, 159] width 7 height 7
click at [266, 188] on span at bounding box center [266, 186] width 7 height 7
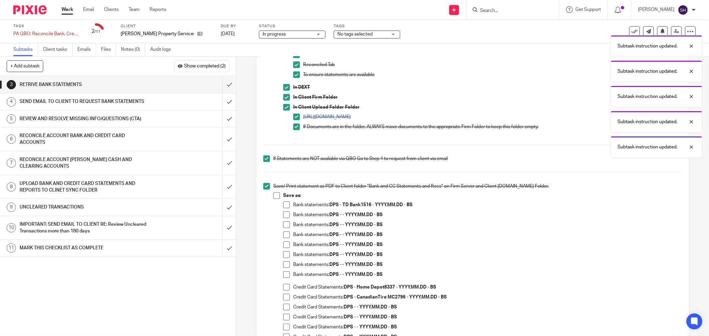
click at [273, 193] on span at bounding box center [276, 195] width 7 height 7
click at [281, 204] on li "Save as: Bank statements: DPS - TD Bank1516 - YYYY.MM.DD - BS Bank statements: …" at bounding box center [477, 286] width 409 height 188
click at [283, 204] on span at bounding box center [286, 205] width 7 height 7
click at [285, 213] on span at bounding box center [286, 215] width 7 height 7
click at [284, 223] on span at bounding box center [286, 225] width 7 height 7
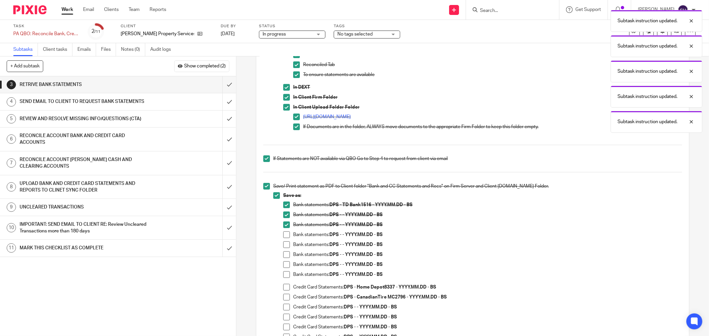
drag, startPoint x: 284, startPoint y: 240, endPoint x: 284, endPoint y: 235, distance: 4.7
click at [284, 239] on li "Bank statements: DPS - - YYYY.MM.DD - BS" at bounding box center [482, 237] width 399 height 10
click at [285, 234] on span at bounding box center [286, 235] width 7 height 7
drag, startPoint x: 283, startPoint y: 243, endPoint x: 282, endPoint y: 254, distance: 10.8
click at [283, 244] on span at bounding box center [286, 245] width 7 height 7
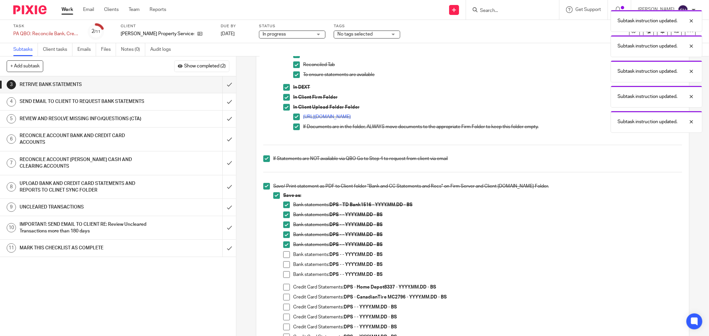
drag, startPoint x: 282, startPoint y: 254, endPoint x: 284, endPoint y: 263, distance: 8.9
click at [283, 255] on span at bounding box center [286, 255] width 7 height 7
click at [285, 266] on span at bounding box center [286, 265] width 7 height 7
click at [285, 274] on span at bounding box center [286, 274] width 7 height 7
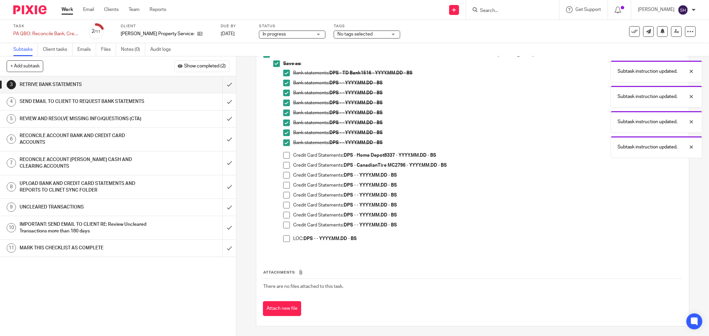
scroll to position [317, 0]
click at [284, 237] on span at bounding box center [286, 238] width 7 height 7
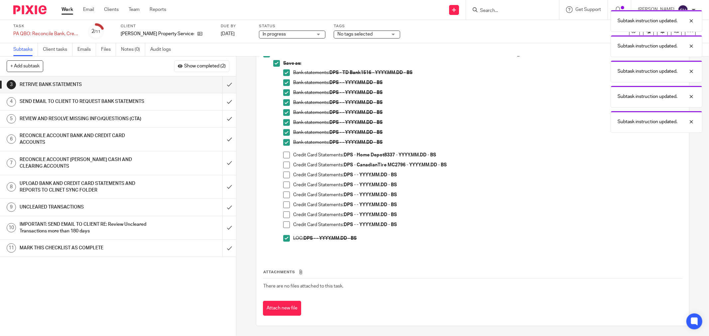
click at [284, 227] on span at bounding box center [286, 225] width 7 height 7
click at [285, 213] on span at bounding box center [286, 215] width 7 height 7
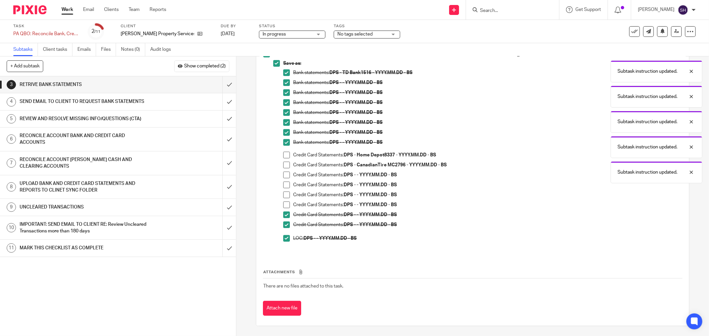
click at [284, 204] on span at bounding box center [286, 205] width 7 height 7
click at [284, 194] on span at bounding box center [286, 195] width 7 height 7
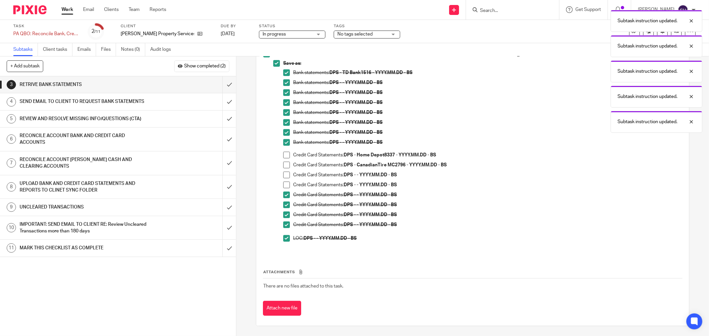
drag, startPoint x: 284, startPoint y: 183, endPoint x: 285, endPoint y: 175, distance: 7.7
click at [284, 182] on span at bounding box center [286, 185] width 7 height 7
click at [286, 174] on span at bounding box center [286, 175] width 7 height 7
click at [188, 291] on div "1 CLIENT SPECIFIC NOTES - PLEASE REVIEW 2 ADMIN 3 RETRIVE BANK STATEMENTS 4 SEN…" at bounding box center [118, 206] width 236 height 260
click at [286, 154] on span at bounding box center [286, 155] width 7 height 7
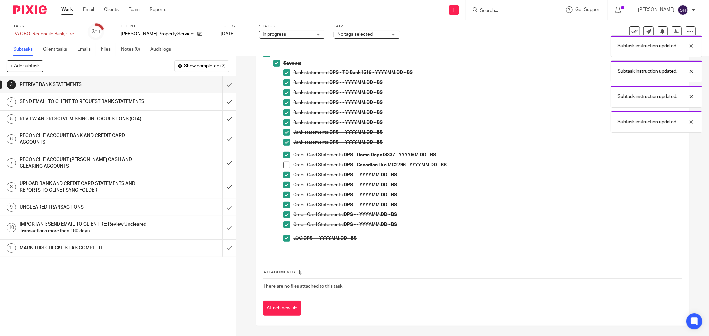
click at [161, 99] on div "SEND EMAIL TO CLIENT TO REQUEST BANK STATEMENTS" at bounding box center [118, 102] width 196 height 10
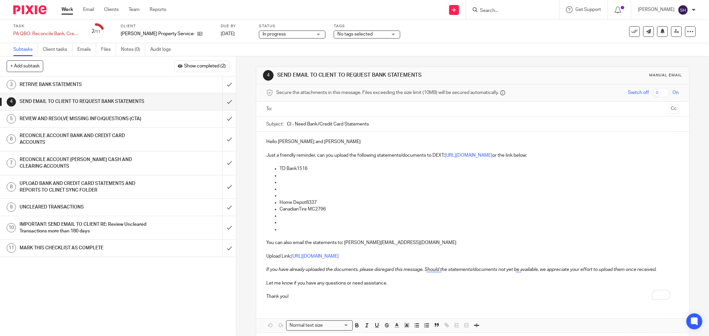
click at [325, 108] on input "text" at bounding box center [471, 109] width 387 height 8
click at [350, 106] on input "text" at bounding box center [500, 109] width 332 height 13
drag, startPoint x: 288, startPoint y: 125, endPoint x: 282, endPoint y: 125, distance: 6.0
click at [282, 125] on div "Subject: CI - Need Bank/Credit Card Statements" at bounding box center [472, 125] width 413 height 15
type input "[PERSON_NAME] Property - Need Bank/Credit Card Statements"
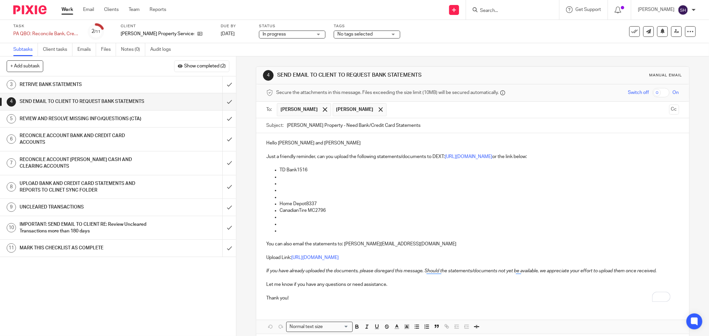
drag, startPoint x: 312, startPoint y: 144, endPoint x: 323, endPoint y: 140, distance: 11.6
click at [313, 144] on p "Hello [PERSON_NAME] and [PERSON_NAME]" at bounding box center [472, 143] width 413 height 7
drag, startPoint x: 303, startPoint y: 233, endPoint x: 273, endPoint y: 217, distance: 34.1
click at [273, 217] on ul "TD Bank1516 Home Depot8337 CanadianTire MC2796" at bounding box center [472, 200] width 413 height 67
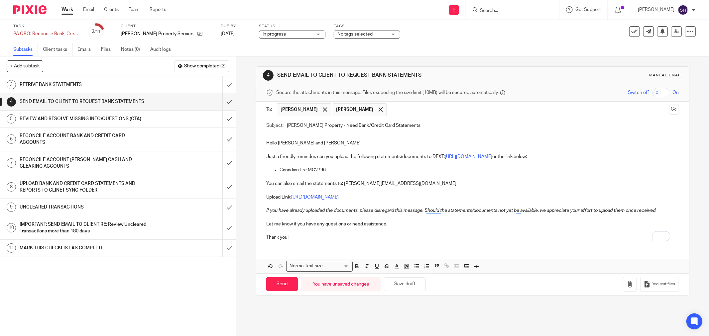
click at [301, 240] on p "Thank you!" at bounding box center [472, 237] width 413 height 7
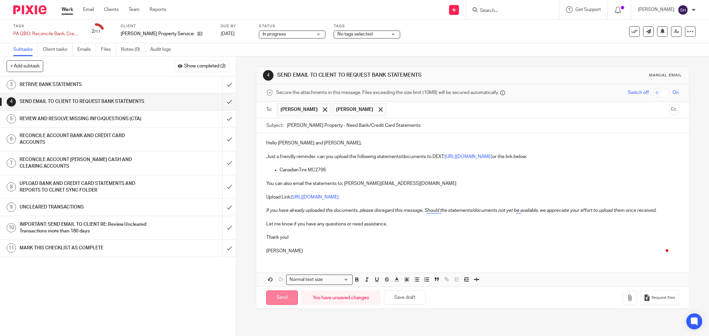
click at [274, 299] on input "Send" at bounding box center [282, 298] width 32 height 14
type input "Sent"
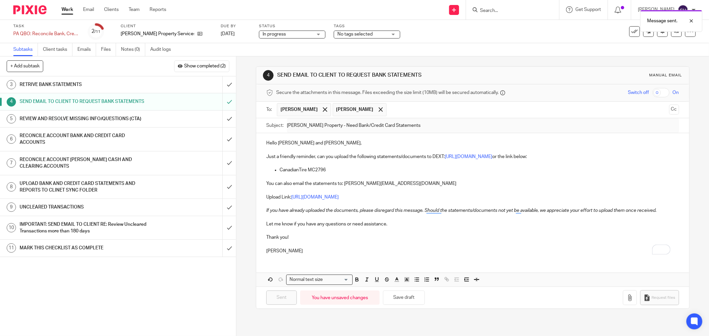
click at [142, 120] on h1 "REVIEW AND RESOLVE MISSING INFO/QUESTIONS (CTA)" at bounding box center [85, 119] width 131 height 10
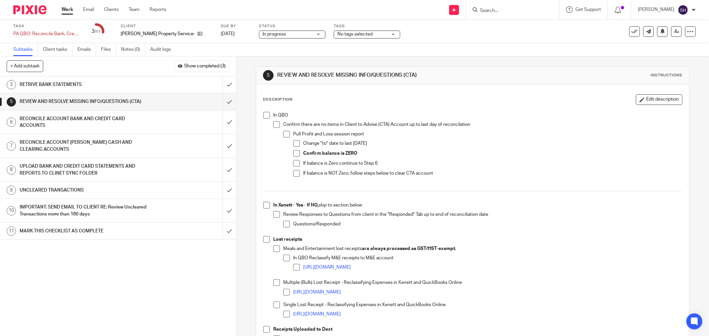
click at [264, 115] on span at bounding box center [266, 115] width 7 height 7
drag, startPoint x: 277, startPoint y: 124, endPoint x: 281, endPoint y: 128, distance: 6.3
click at [277, 124] on span at bounding box center [276, 124] width 7 height 7
drag, startPoint x: 284, startPoint y: 131, endPoint x: 292, endPoint y: 137, distance: 10.1
click at [285, 132] on span at bounding box center [286, 134] width 7 height 7
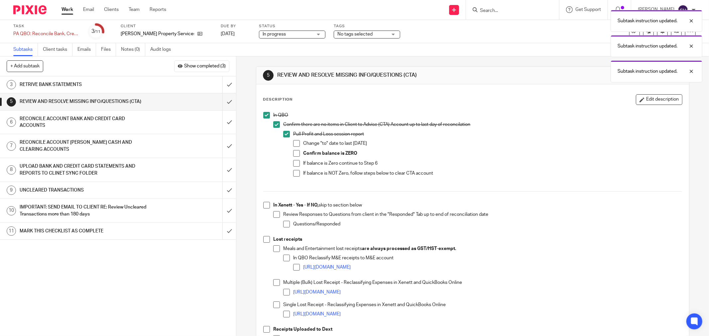
click at [297, 142] on span at bounding box center [296, 143] width 7 height 7
click at [297, 152] on span at bounding box center [296, 153] width 7 height 7
click at [299, 162] on li "If balance is Zero continue to Step 6" at bounding box center [487, 165] width 389 height 10
click at [298, 163] on li "If balance is Zero continue to Step 6" at bounding box center [487, 165] width 389 height 10
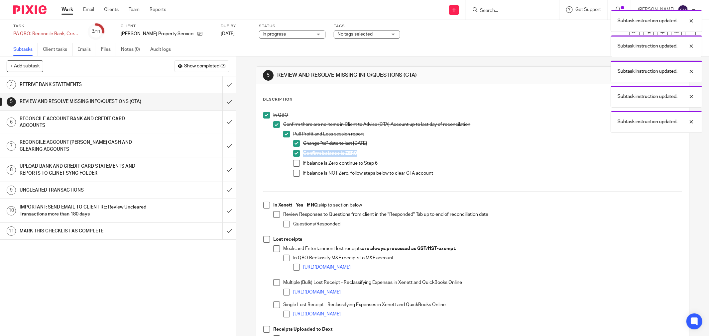
click at [297, 165] on span at bounding box center [296, 163] width 7 height 7
click at [296, 169] on li "If balance is Zero continue to Step 6" at bounding box center [487, 165] width 389 height 10
click at [294, 172] on span at bounding box center [296, 173] width 7 height 7
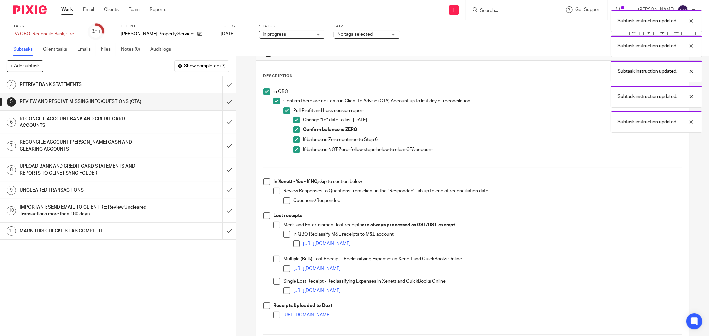
scroll to position [37, 0]
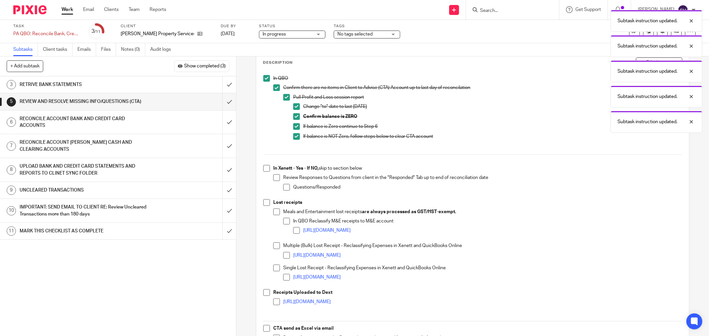
drag, startPoint x: 267, startPoint y: 170, endPoint x: 273, endPoint y: 174, distance: 8.0
click at [267, 170] on span at bounding box center [266, 168] width 7 height 7
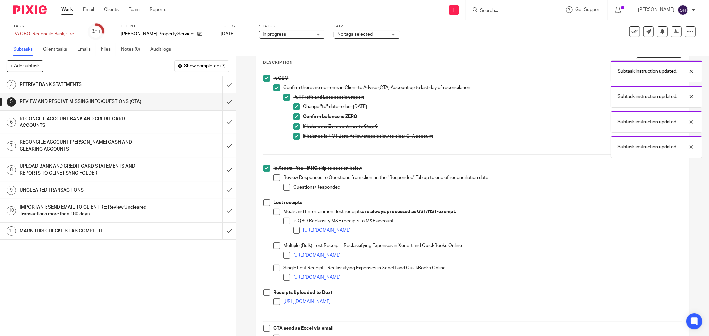
drag, startPoint x: 277, startPoint y: 177, endPoint x: 283, endPoint y: 183, distance: 8.2
click at [277, 178] on span at bounding box center [276, 177] width 7 height 7
click at [285, 186] on span at bounding box center [286, 187] width 7 height 7
drag, startPoint x: 268, startPoint y: 203, endPoint x: 270, endPoint y: 206, distance: 4.1
click at [268, 203] on li "Lost receipts Meals and Entertainment lost receipts are always processed as GST…" at bounding box center [472, 244] width 419 height 90
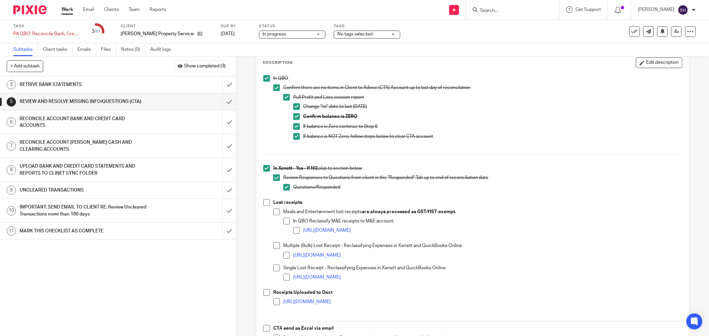
click at [266, 198] on li "In Xenett - Yes - If NO, skip to section below Review Responses to Questions fr…" at bounding box center [472, 182] width 419 height 34
drag, startPoint x: 267, startPoint y: 201, endPoint x: 271, endPoint y: 203, distance: 4.5
click at [268, 202] on span at bounding box center [266, 202] width 7 height 7
click at [277, 211] on span at bounding box center [276, 212] width 7 height 7
click at [289, 220] on li "In QBO Reclassify M&E receipts to M&E account https://scribehow.com/shared/Recl…" at bounding box center [482, 229] width 399 height 22
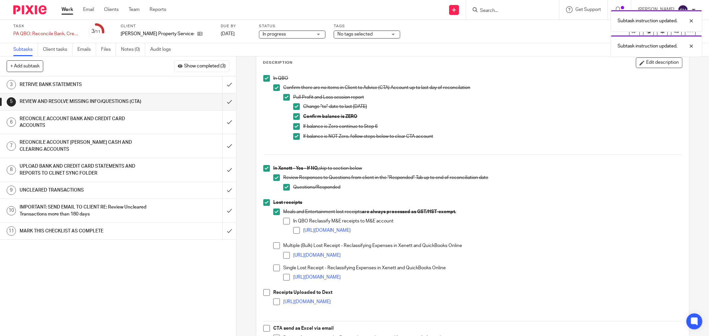
click at [288, 221] on li "In QBO Reclassify M&E receipts to M&E account https://scribehow.com/shared/Recl…" at bounding box center [482, 229] width 399 height 22
click at [286, 221] on span at bounding box center [286, 221] width 7 height 7
click at [293, 227] on span at bounding box center [296, 230] width 7 height 7
click at [275, 244] on span at bounding box center [276, 246] width 7 height 7
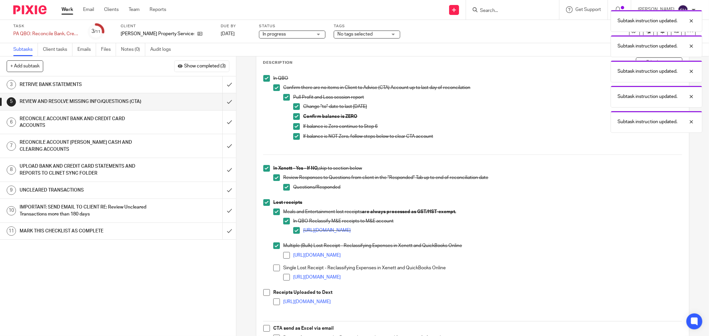
drag, startPoint x: 286, startPoint y: 254, endPoint x: 281, endPoint y: 263, distance: 10.4
click at [286, 254] on span at bounding box center [286, 255] width 7 height 7
click at [274, 270] on span at bounding box center [276, 268] width 7 height 7
click at [283, 277] on span at bounding box center [286, 277] width 7 height 7
click at [268, 294] on li "Receipts Uploaded to Dext https://scribehow.com/shared/Guide_to_Matching_and_Ca…" at bounding box center [472, 303] width 419 height 29
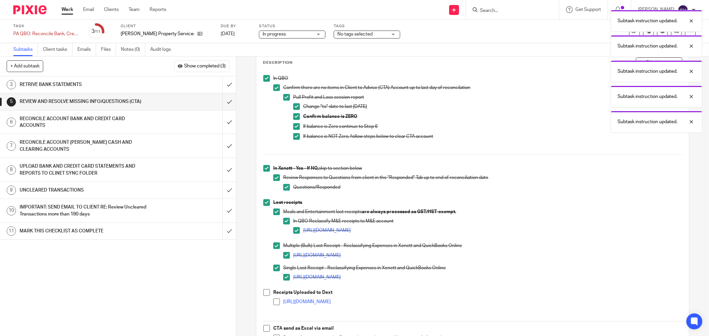
click at [266, 294] on span at bounding box center [266, 292] width 7 height 7
click at [273, 301] on span at bounding box center [276, 302] width 7 height 7
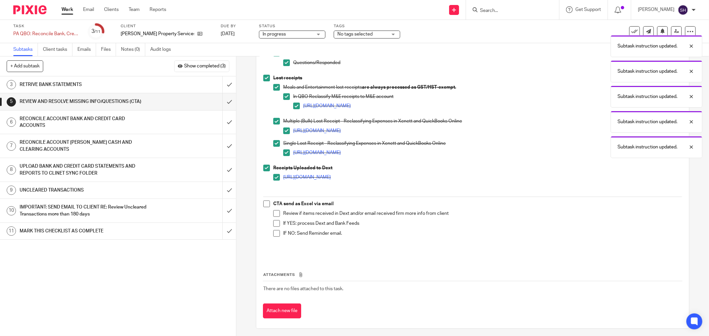
scroll to position [164, 0]
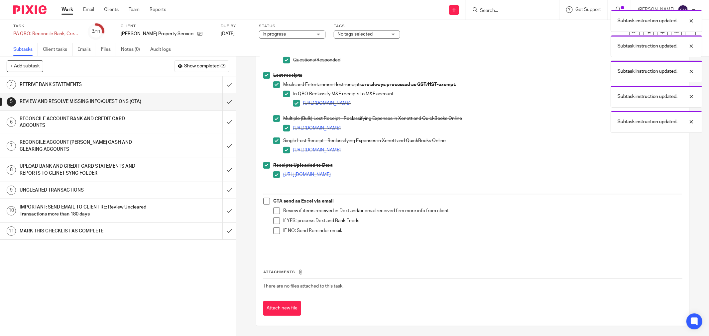
click at [267, 200] on span at bounding box center [266, 201] width 7 height 7
drag, startPoint x: 274, startPoint y: 208, endPoint x: 276, endPoint y: 221, distance: 13.1
click at [274, 208] on span at bounding box center [276, 211] width 7 height 7
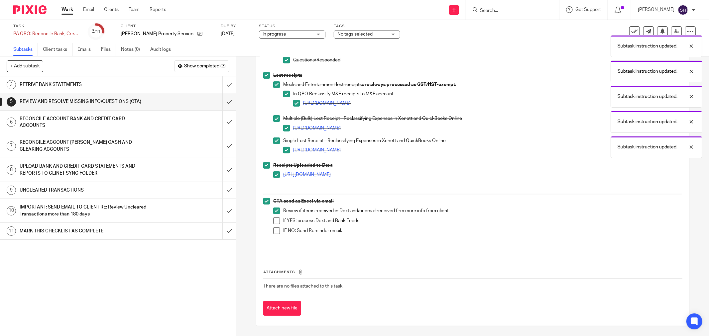
click at [276, 221] on span at bounding box center [276, 221] width 7 height 7
click at [275, 230] on span at bounding box center [276, 231] width 7 height 7
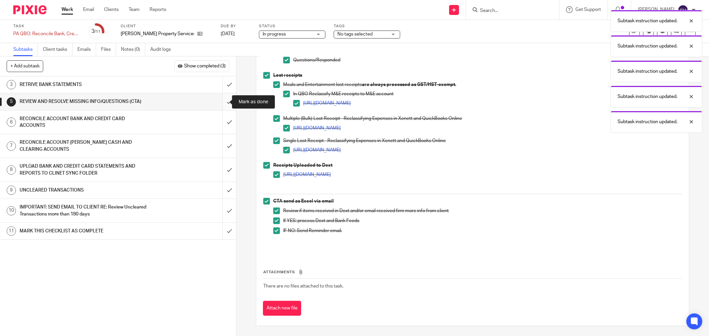
click at [221, 103] on input "submit" at bounding box center [118, 101] width 236 height 17
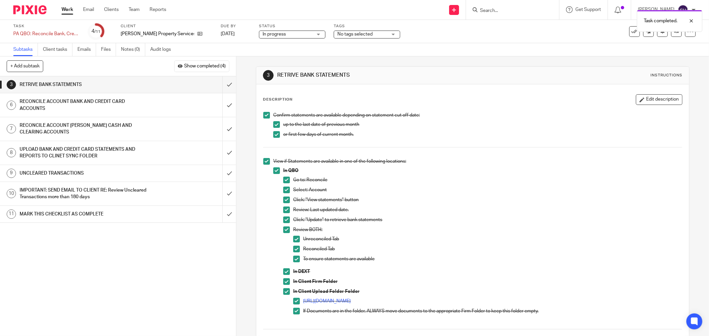
click at [190, 104] on div "RECONCILE ACCOUNT BANK AND CREDIT CARD ACCOUNTS" at bounding box center [118, 105] width 196 height 17
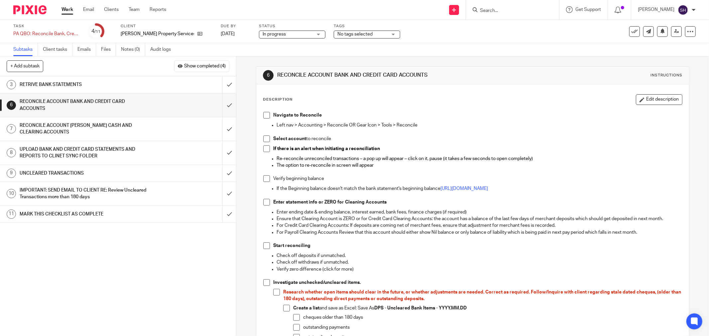
click at [265, 114] on span at bounding box center [266, 115] width 7 height 7
click at [263, 139] on span at bounding box center [266, 139] width 7 height 7
click at [265, 149] on span at bounding box center [266, 149] width 7 height 7
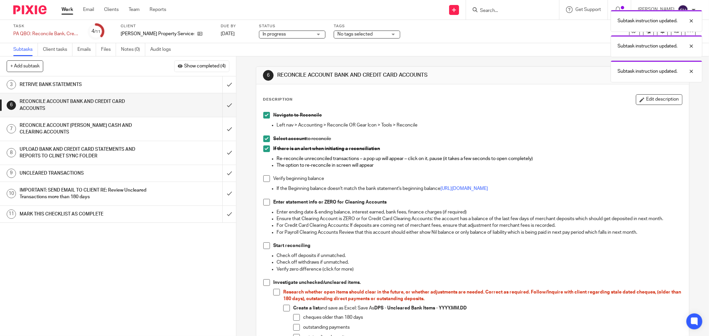
click at [266, 177] on span at bounding box center [266, 178] width 7 height 7
click at [263, 203] on span at bounding box center [266, 202] width 7 height 7
drag, startPoint x: 265, startPoint y: 245, endPoint x: 264, endPoint y: 259, distance: 14.0
click at [265, 245] on span at bounding box center [266, 246] width 7 height 7
click at [268, 282] on span at bounding box center [266, 282] width 7 height 7
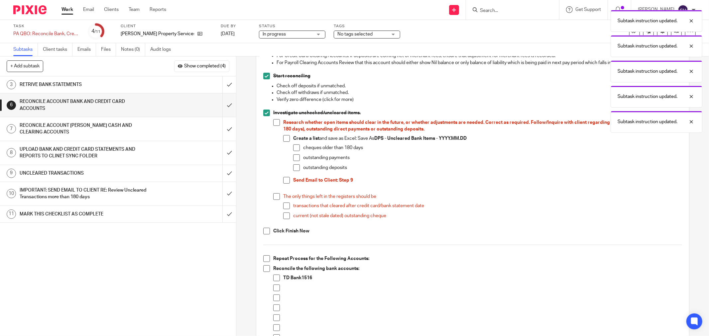
scroll to position [184, 0]
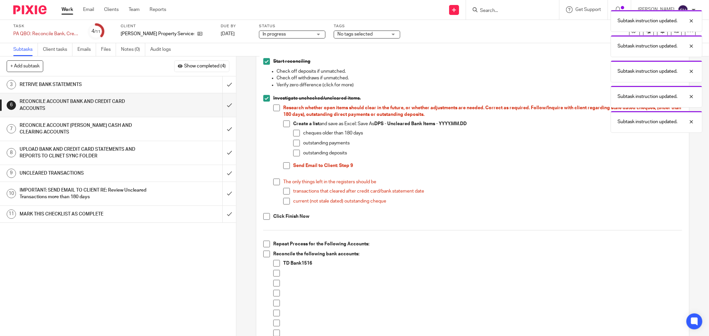
click at [274, 107] on span at bounding box center [276, 108] width 7 height 7
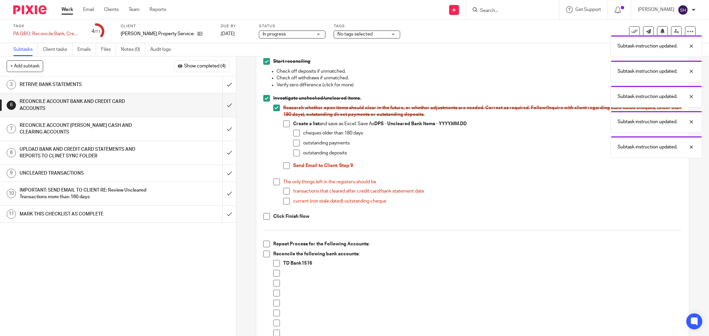
drag, startPoint x: 286, startPoint y: 123, endPoint x: 293, endPoint y: 129, distance: 8.9
click at [286, 123] on span at bounding box center [286, 124] width 7 height 7
click at [295, 132] on span at bounding box center [296, 133] width 7 height 7
click at [296, 142] on span at bounding box center [296, 143] width 7 height 7
drag, startPoint x: 294, startPoint y: 153, endPoint x: 290, endPoint y: 160, distance: 7.9
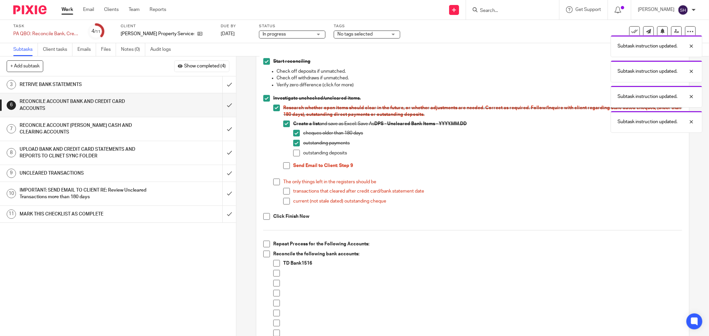
click at [294, 154] on span at bounding box center [296, 153] width 7 height 7
click at [286, 165] on span at bounding box center [286, 165] width 7 height 7
drag, startPoint x: 274, startPoint y: 178, endPoint x: 277, endPoint y: 184, distance: 6.4
click at [274, 179] on span at bounding box center [276, 182] width 7 height 7
drag, startPoint x: 283, startPoint y: 193, endPoint x: 283, endPoint y: 200, distance: 7.3
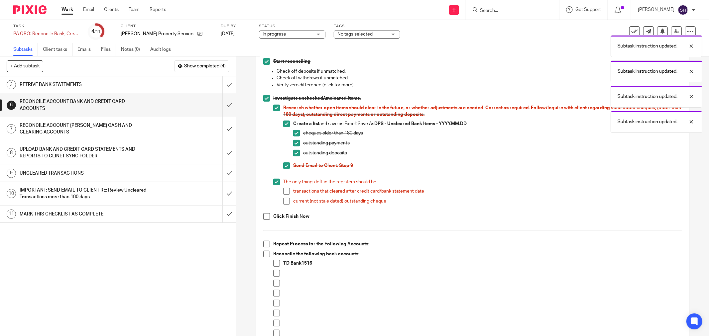
click at [283, 193] on span at bounding box center [286, 191] width 7 height 7
drag, startPoint x: 283, startPoint y: 201, endPoint x: 273, endPoint y: 207, distance: 12.0
click at [283, 201] on span at bounding box center [286, 201] width 7 height 7
click at [264, 215] on span at bounding box center [266, 216] width 7 height 7
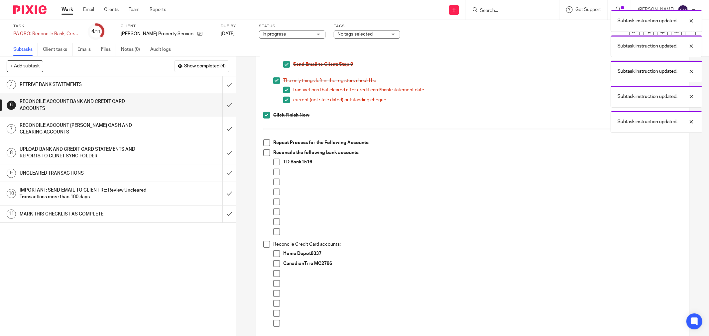
scroll to position [295, 0]
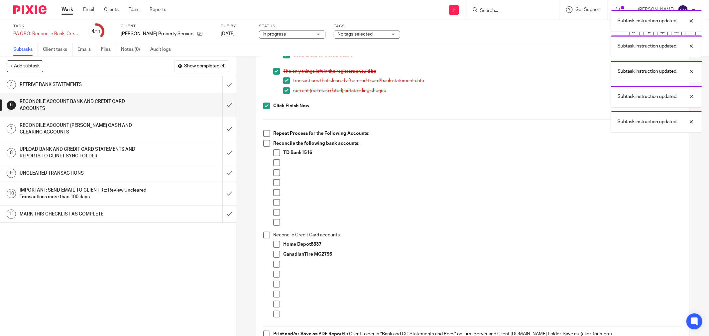
click at [264, 135] on span at bounding box center [266, 133] width 7 height 7
click at [267, 144] on span at bounding box center [266, 143] width 7 height 7
click at [275, 163] on span at bounding box center [276, 163] width 7 height 7
click at [275, 175] on span at bounding box center [276, 172] width 7 height 7
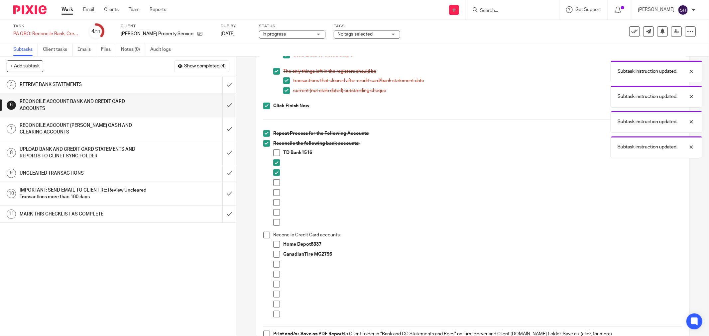
click at [274, 182] on span at bounding box center [276, 182] width 7 height 7
click at [273, 191] on span at bounding box center [276, 192] width 7 height 7
click at [274, 203] on span at bounding box center [276, 202] width 7 height 7
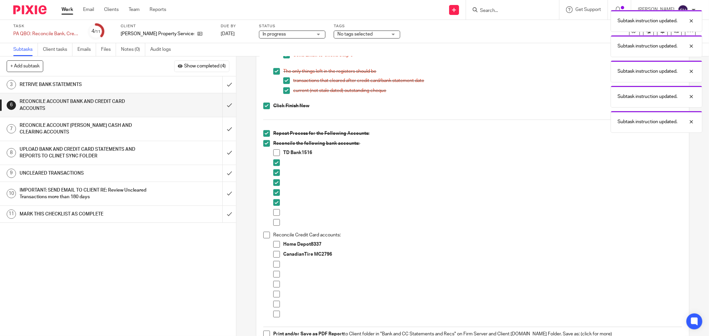
drag, startPoint x: 276, startPoint y: 210, endPoint x: 276, endPoint y: 216, distance: 6.3
click at [276, 210] on span at bounding box center [276, 212] width 7 height 7
click at [276, 223] on span at bounding box center [276, 222] width 7 height 7
drag, startPoint x: 266, startPoint y: 234, endPoint x: 273, endPoint y: 240, distance: 9.2
click at [266, 234] on span at bounding box center [266, 235] width 7 height 7
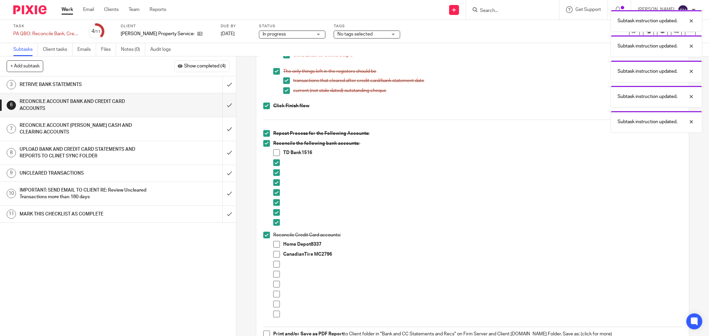
click at [277, 264] on span at bounding box center [276, 264] width 7 height 7
click at [277, 274] on span at bounding box center [276, 274] width 7 height 7
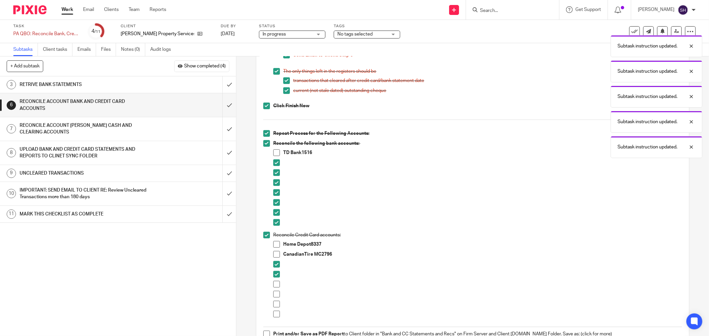
click at [277, 287] on span at bounding box center [276, 284] width 7 height 7
click at [273, 300] on li at bounding box center [477, 296] width 409 height 10
click at [273, 313] on span at bounding box center [276, 314] width 7 height 7
drag, startPoint x: 273, startPoint y: 305, endPoint x: 273, endPoint y: 298, distance: 7.0
click at [273, 304] on span at bounding box center [276, 304] width 7 height 7
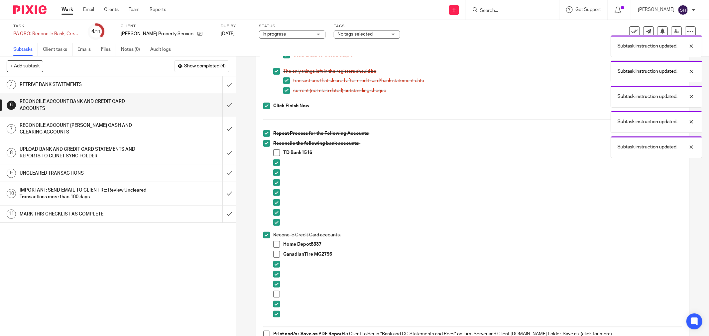
click at [274, 296] on span at bounding box center [276, 294] width 7 height 7
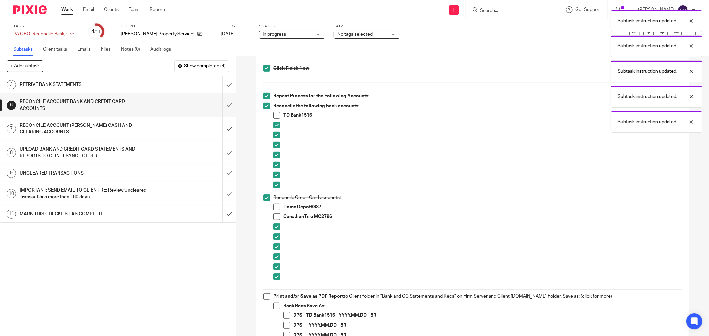
scroll to position [369, 0]
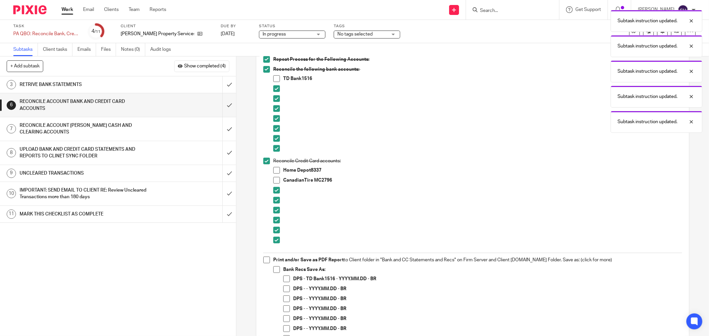
click at [266, 262] on span at bounding box center [266, 260] width 7 height 7
drag, startPoint x: 275, startPoint y: 273, endPoint x: 311, endPoint y: 268, distance: 35.9
click at [276, 273] on span at bounding box center [276, 270] width 7 height 7
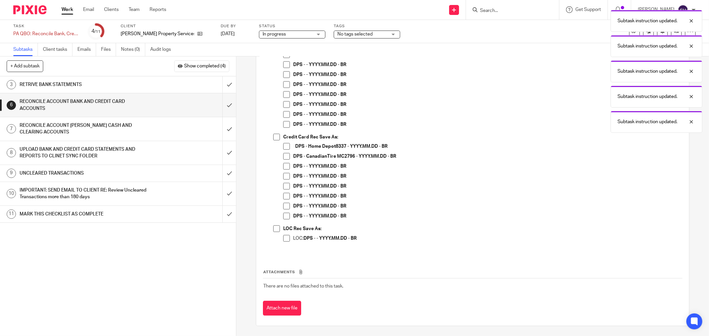
click at [287, 239] on span at bounding box center [286, 238] width 7 height 7
click at [273, 228] on span at bounding box center [276, 229] width 7 height 7
click at [285, 216] on span at bounding box center [286, 216] width 7 height 7
click at [286, 205] on span at bounding box center [286, 206] width 7 height 7
click at [284, 196] on span at bounding box center [286, 196] width 7 height 7
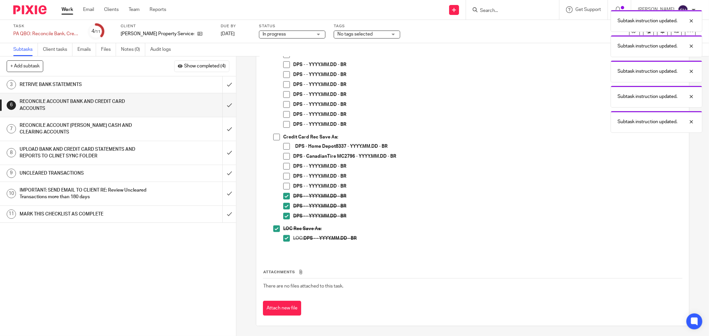
drag, startPoint x: 286, startPoint y: 188, endPoint x: 286, endPoint y: 180, distance: 8.0
click at [286, 188] on span at bounding box center [286, 186] width 7 height 7
click at [287, 176] on span at bounding box center [286, 176] width 7 height 7
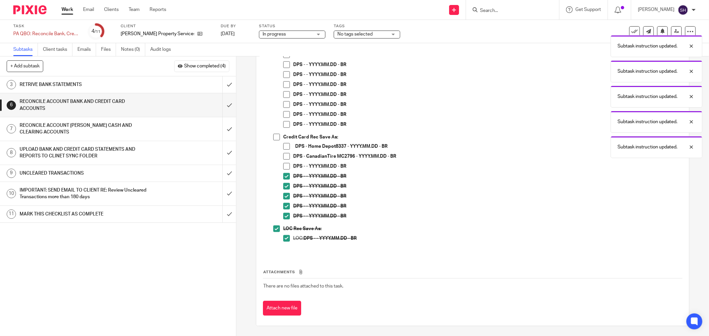
drag, startPoint x: 285, startPoint y: 167, endPoint x: 284, endPoint y: 153, distance: 13.6
click at [285, 166] on span at bounding box center [286, 166] width 7 height 7
click at [276, 138] on span at bounding box center [276, 137] width 7 height 7
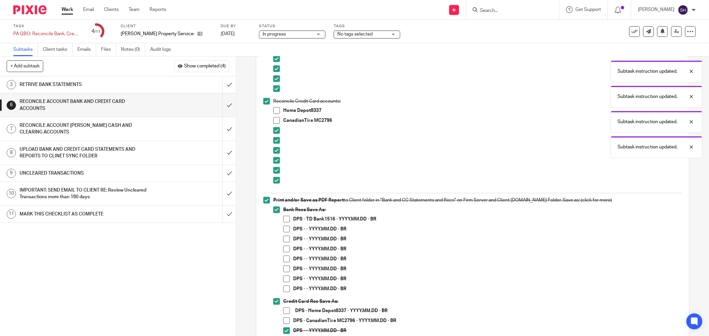
scroll to position [409, 0]
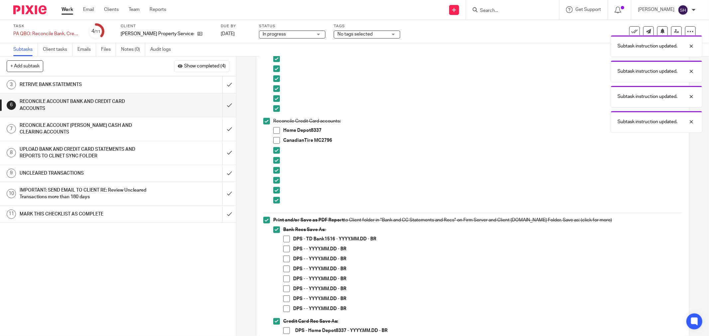
click at [285, 308] on span at bounding box center [286, 309] width 7 height 7
drag, startPoint x: 286, startPoint y: 297, endPoint x: 284, endPoint y: 293, distance: 4.5
click at [285, 297] on span at bounding box center [286, 299] width 7 height 7
click at [283, 288] on span at bounding box center [286, 289] width 7 height 7
click at [286, 278] on span at bounding box center [286, 279] width 7 height 7
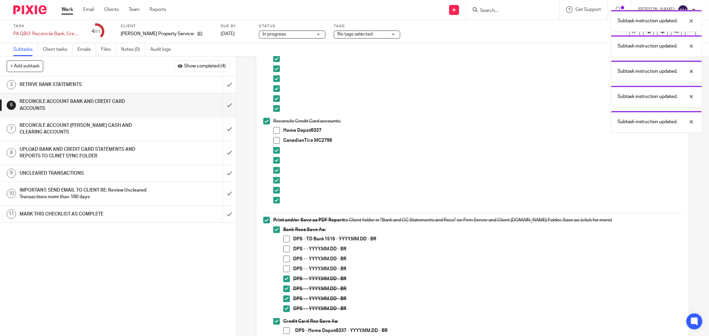
click at [286, 272] on span at bounding box center [286, 269] width 7 height 7
click at [284, 257] on span at bounding box center [286, 259] width 7 height 7
click at [283, 247] on span at bounding box center [286, 249] width 7 height 7
